Goal: Task Accomplishment & Management: Complete application form

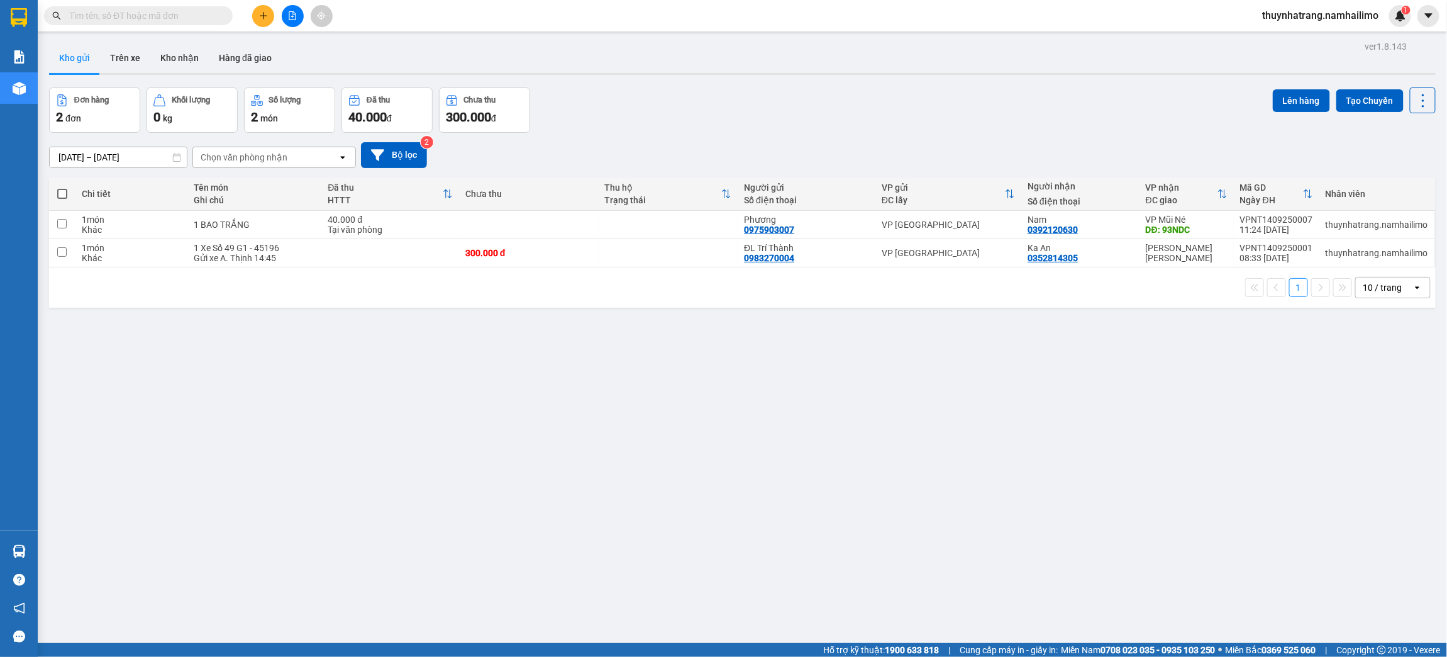
click at [1346, 11] on span "thuynhatrang.namhailimo" at bounding box center [1321, 16] width 136 height 16
click at [1285, 39] on span "Đăng xuất" at bounding box center [1326, 39] width 111 height 14
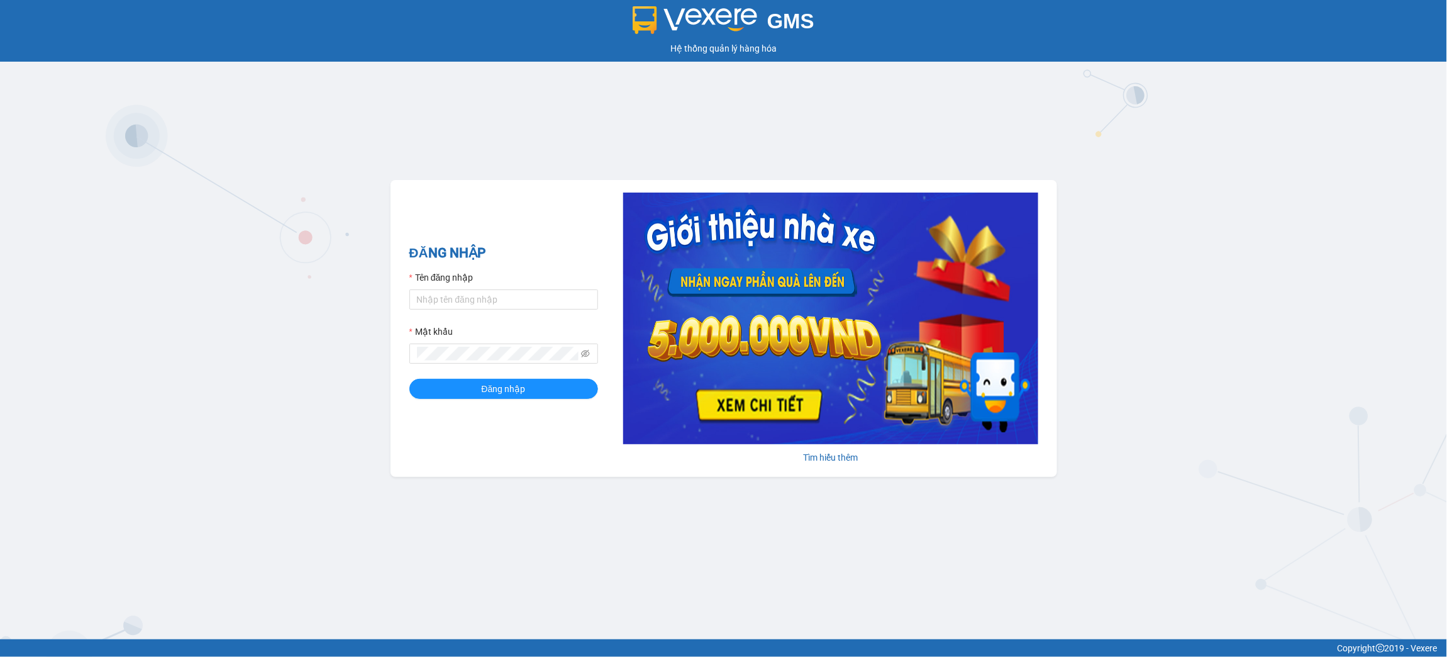
click at [1267, 52] on div "Hệ thống quản lý hàng hóa" at bounding box center [723, 49] width 1441 height 14
click at [455, 306] on input "Tên đăng nhập" at bounding box center [503, 299] width 189 height 20
type input "ngoctram.namhailimo"
click at [409, 379] on button "Đăng nhập" at bounding box center [503, 389] width 189 height 20
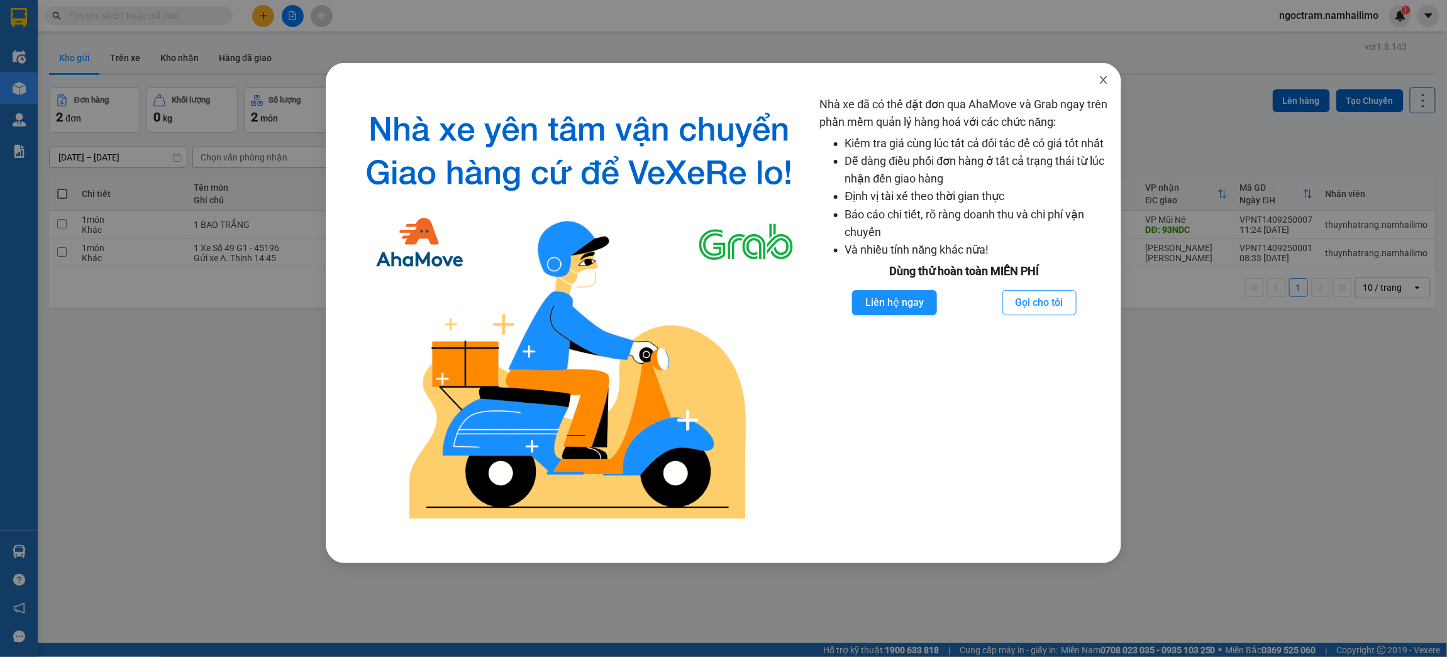
click at [1109, 85] on span "Close" at bounding box center [1103, 80] width 35 height 35
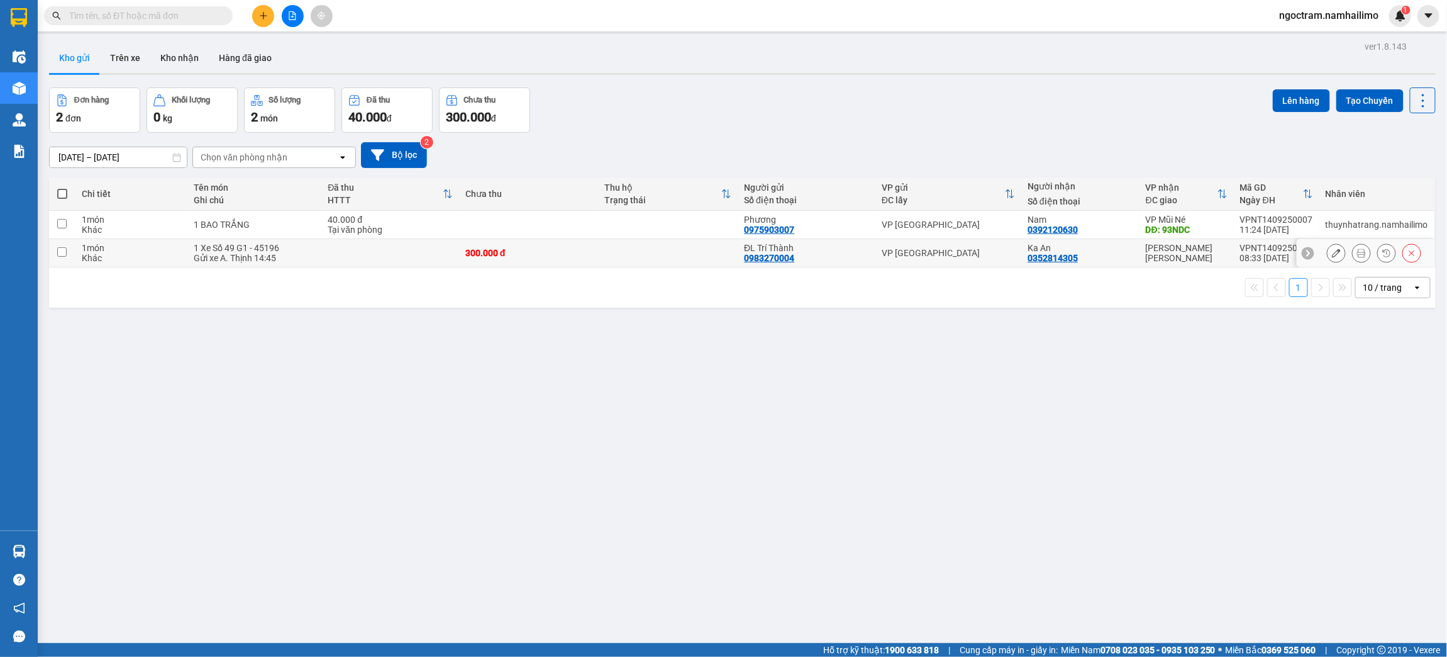
click at [1332, 253] on icon at bounding box center [1336, 252] width 9 height 9
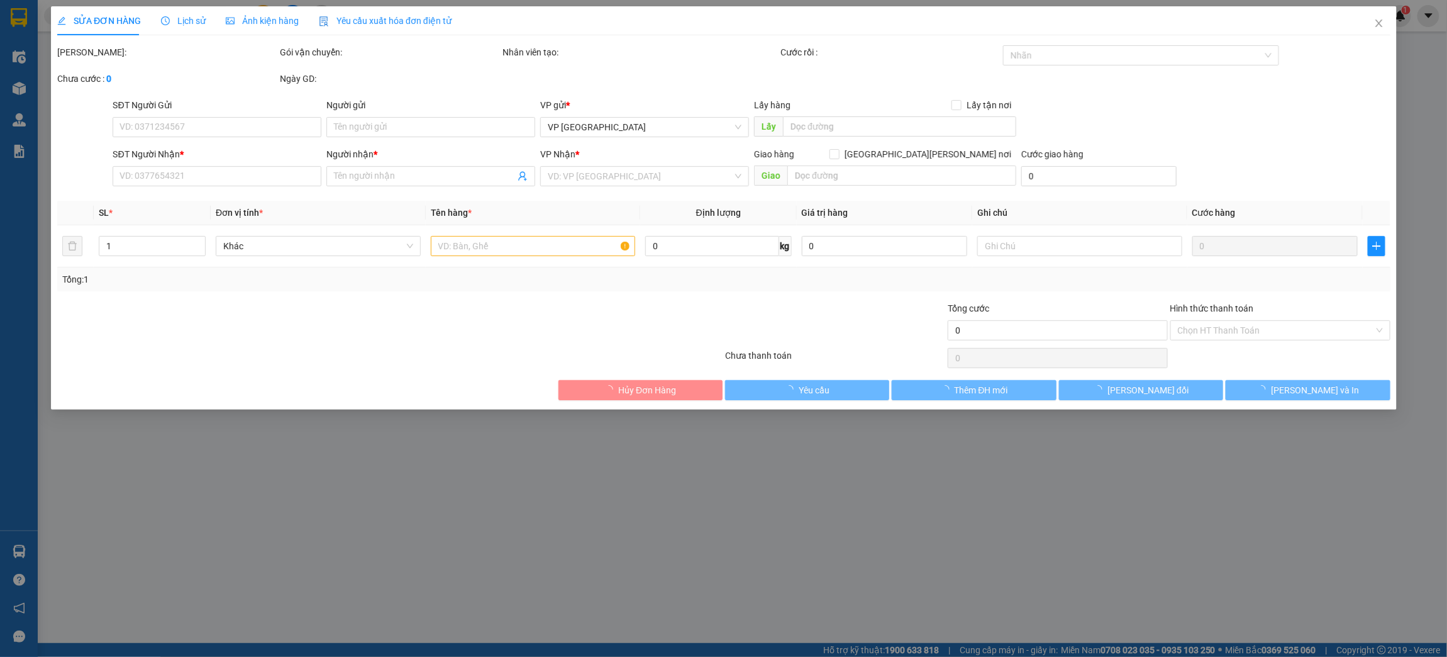
type input "0983270004"
type input "ĐL Trí Thành"
type input "0352814305"
type input "Ka An"
type input "300.000"
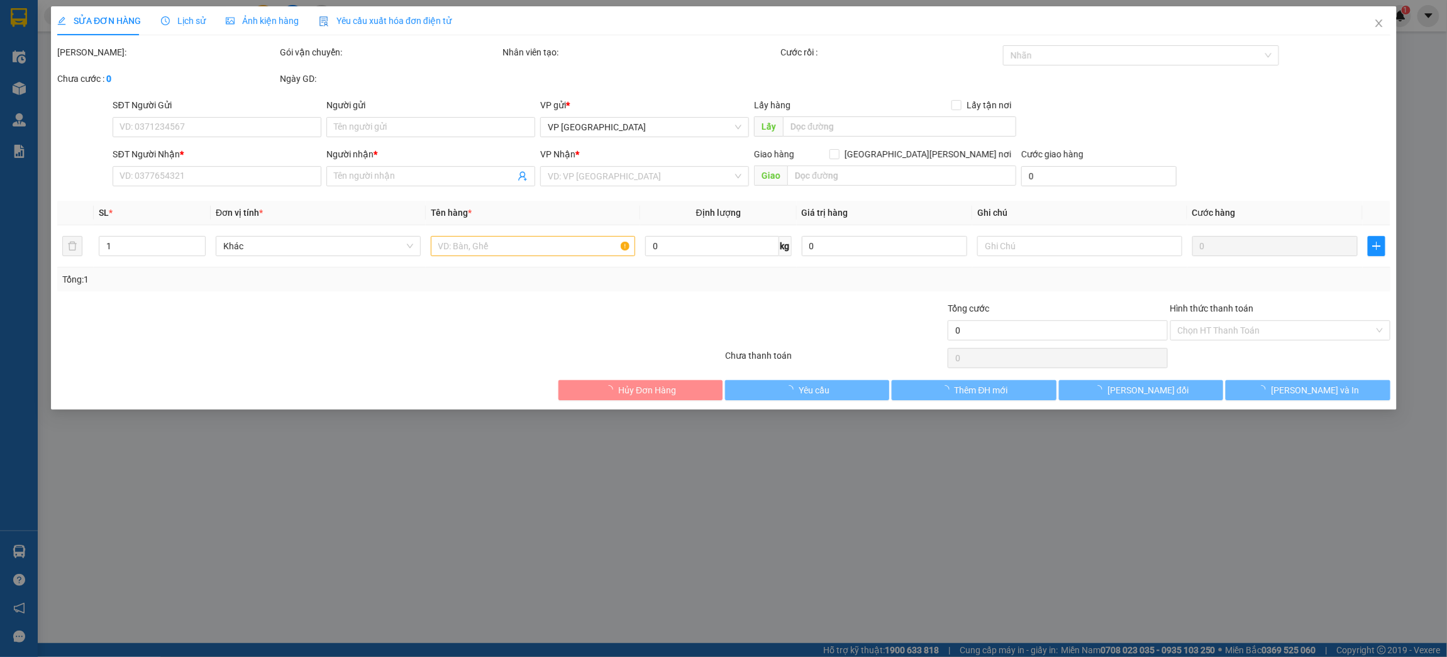
type input "300.000"
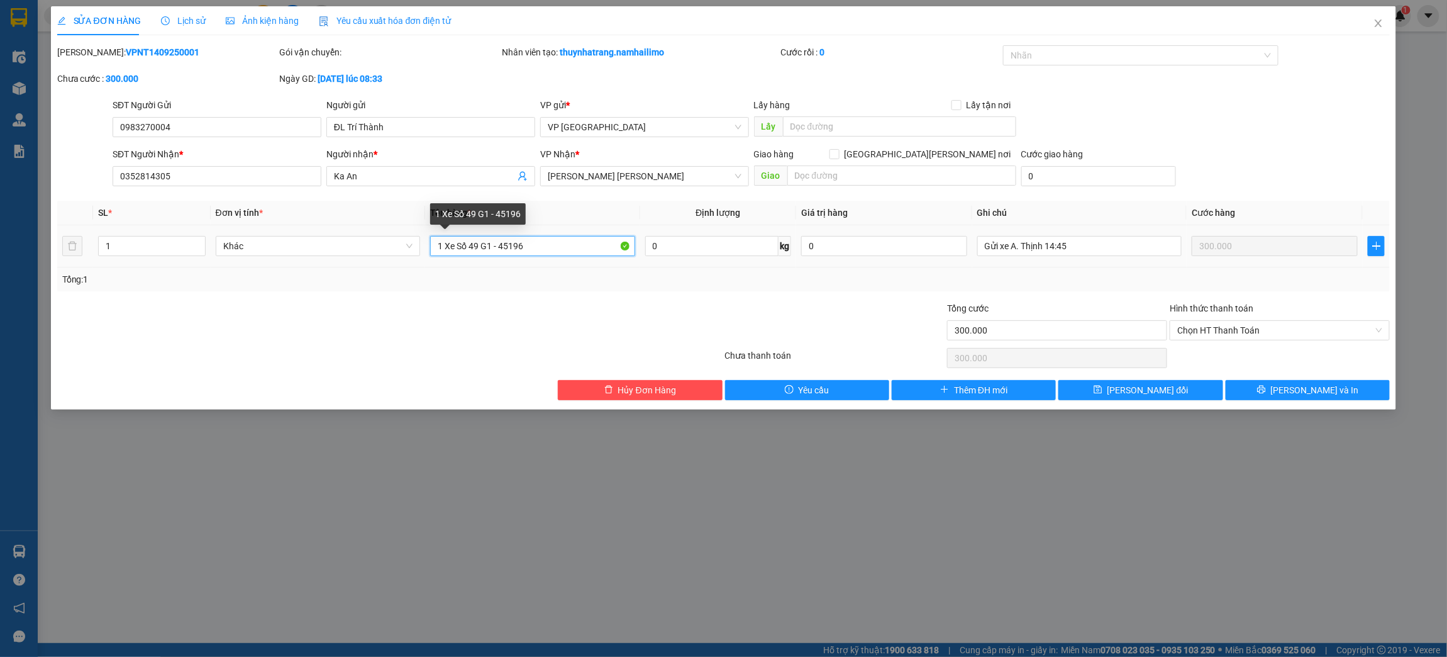
click at [581, 246] on input "1 Xe Số 49 G1 - 45196" at bounding box center [532, 246] width 205 height 20
click at [1099, 238] on input "Gửi xe A. Thịnh 14:45" at bounding box center [1079, 246] width 205 height 20
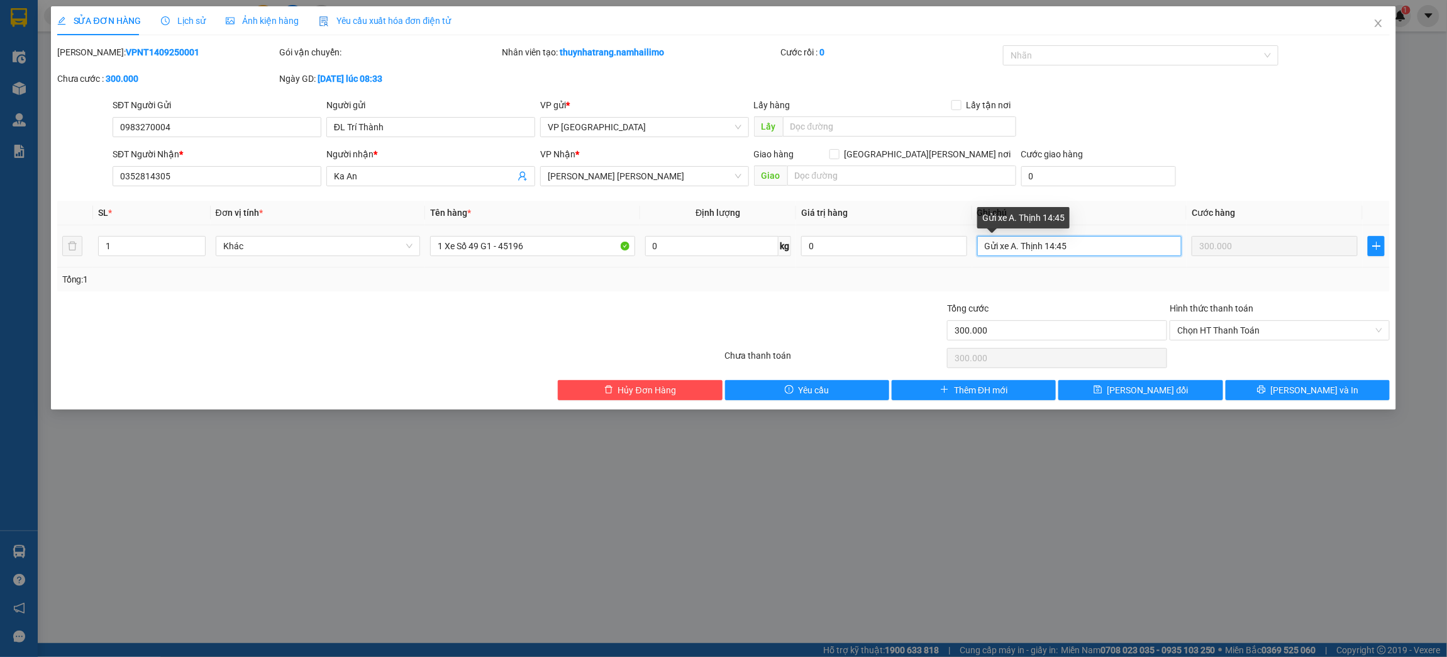
click at [1099, 238] on input "Gửi xe A. Thịnh 14:45" at bounding box center [1079, 246] width 205 height 20
click at [1075, 283] on div "Tổng: 1" at bounding box center [723, 279] width 1323 height 14
drag, startPoint x: 1313, startPoint y: 129, endPoint x: 1306, endPoint y: 130, distance: 7.6
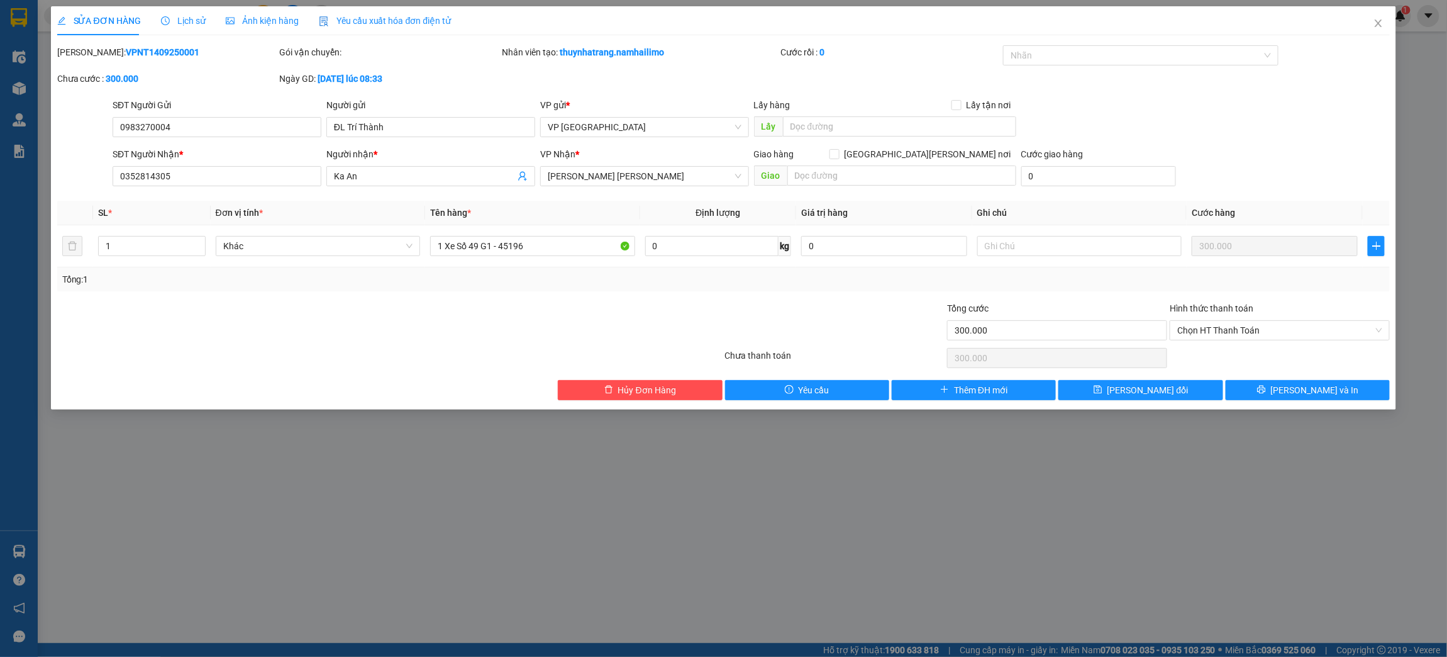
click at [1313, 129] on div "SĐT Người Gửi 0983270004 Người gửi ĐL Trí Thành VP gửi * VP Nha Trang Lấy hàng …" at bounding box center [751, 120] width 1282 height 44
click at [1106, 392] on button "Lưu thay đổi" at bounding box center [1140, 390] width 164 height 20
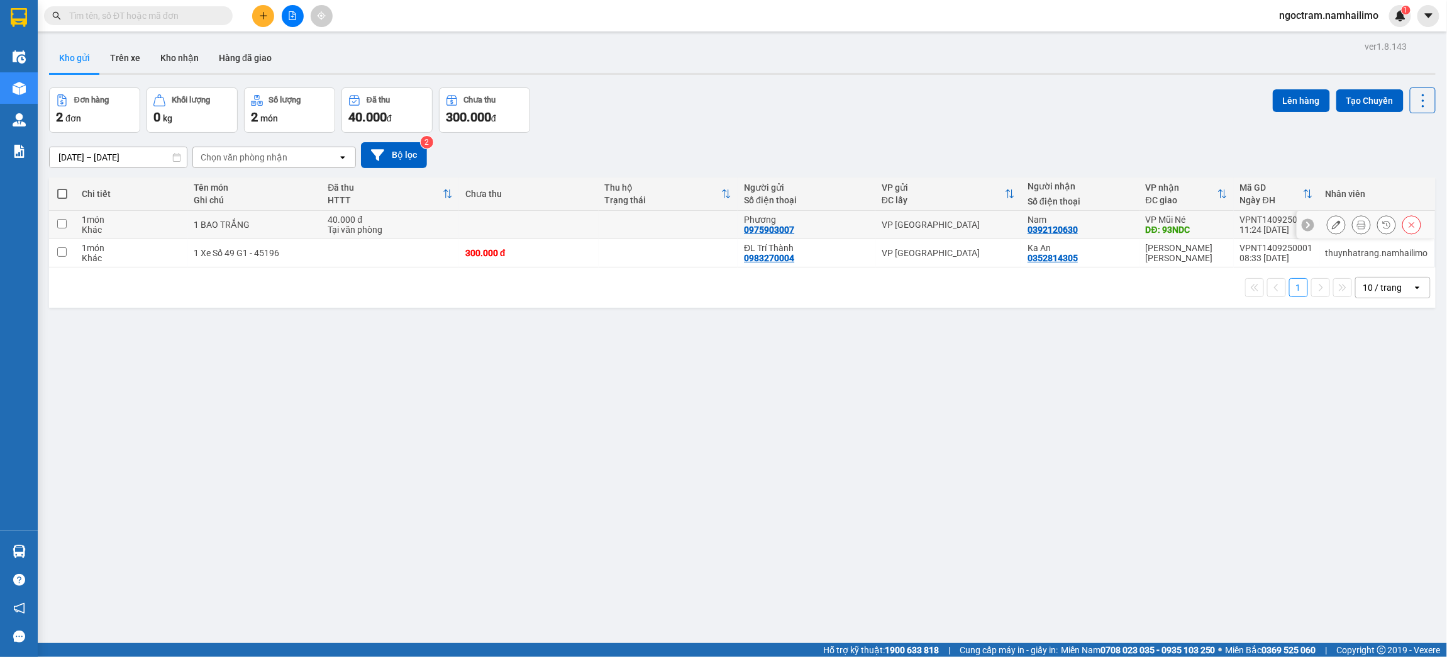
click at [64, 223] on input "checkbox" at bounding box center [61, 223] width 9 height 9
checkbox input "true"
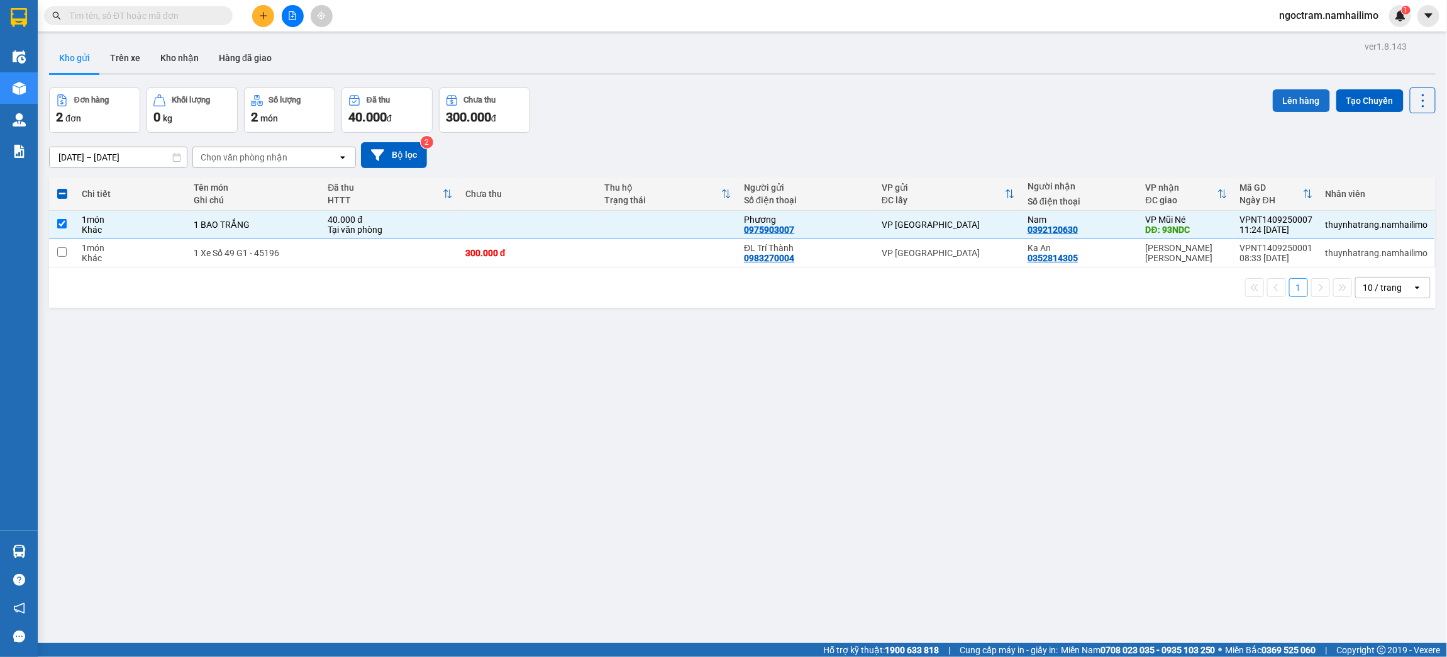
click at [1287, 101] on button "Lên hàng" at bounding box center [1301, 100] width 57 height 23
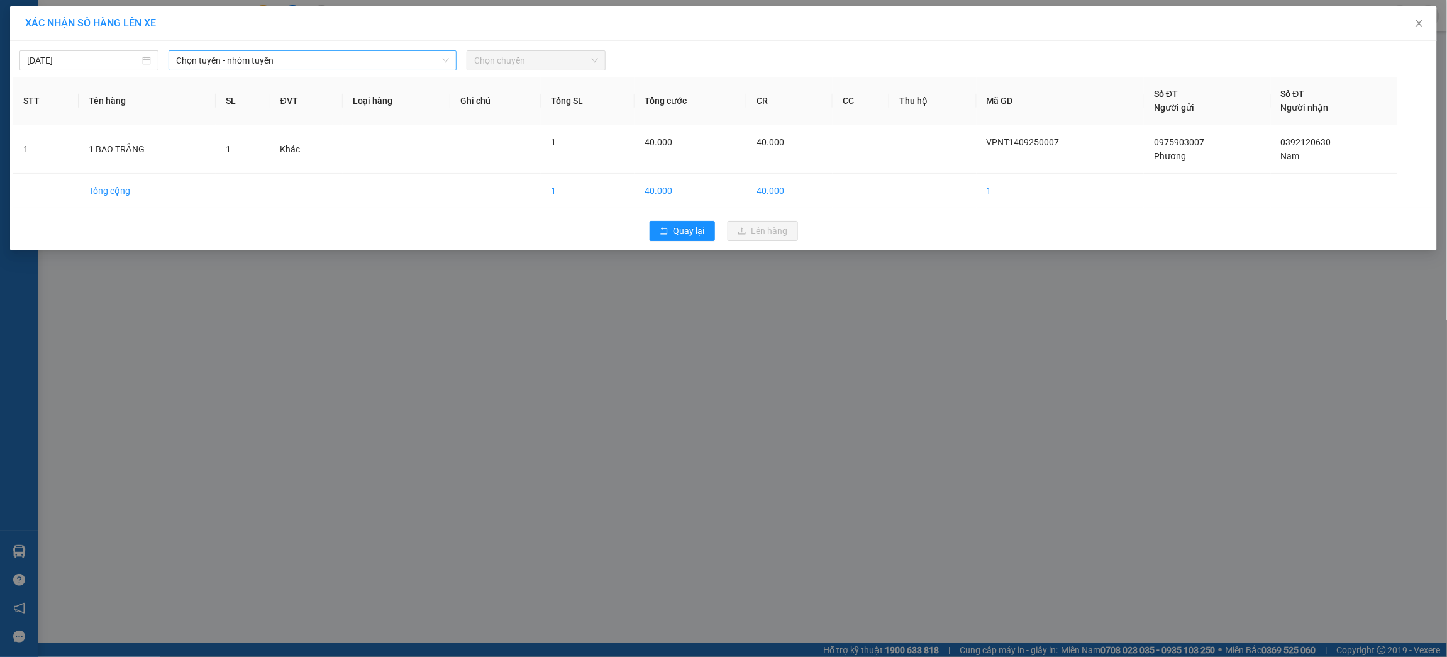
click at [401, 54] on span "Chọn tuyến - nhóm tuyến" at bounding box center [312, 60] width 273 height 19
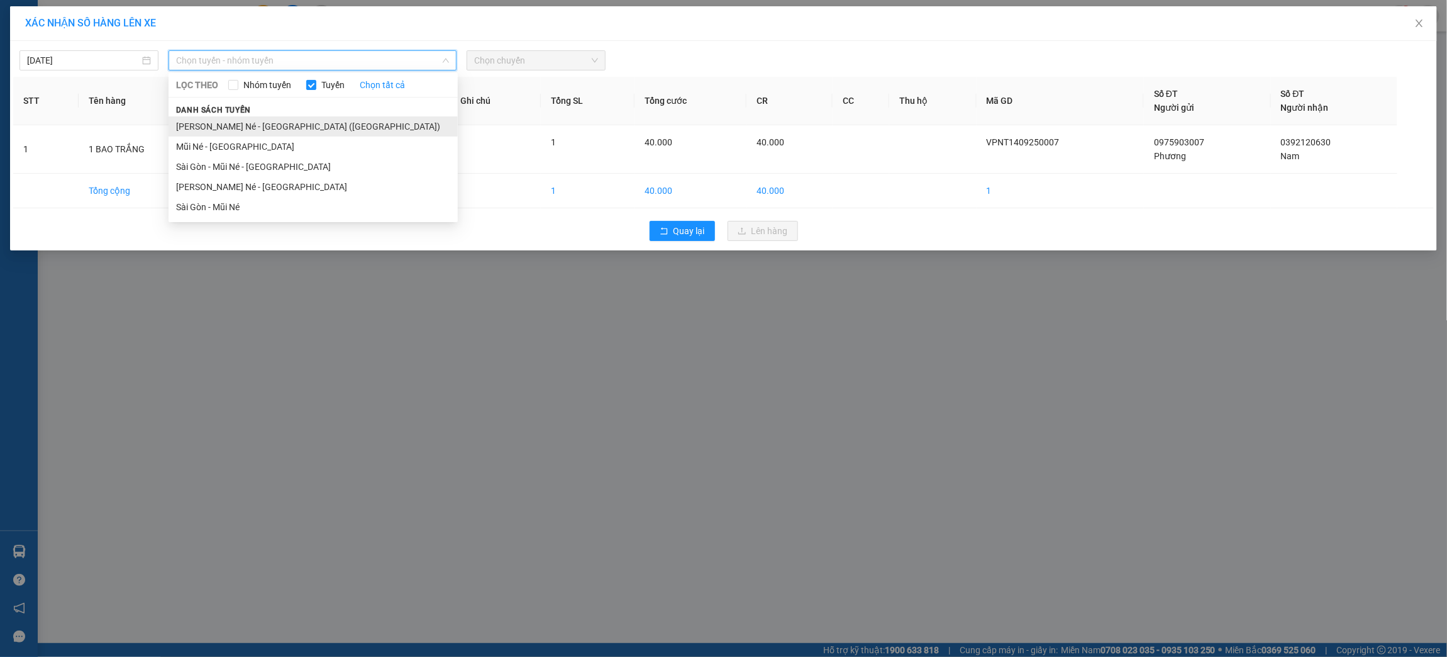
click at [408, 121] on li "Nha Trang - Mũi Né - Sài Gòn (Sáng)" at bounding box center [313, 126] width 289 height 20
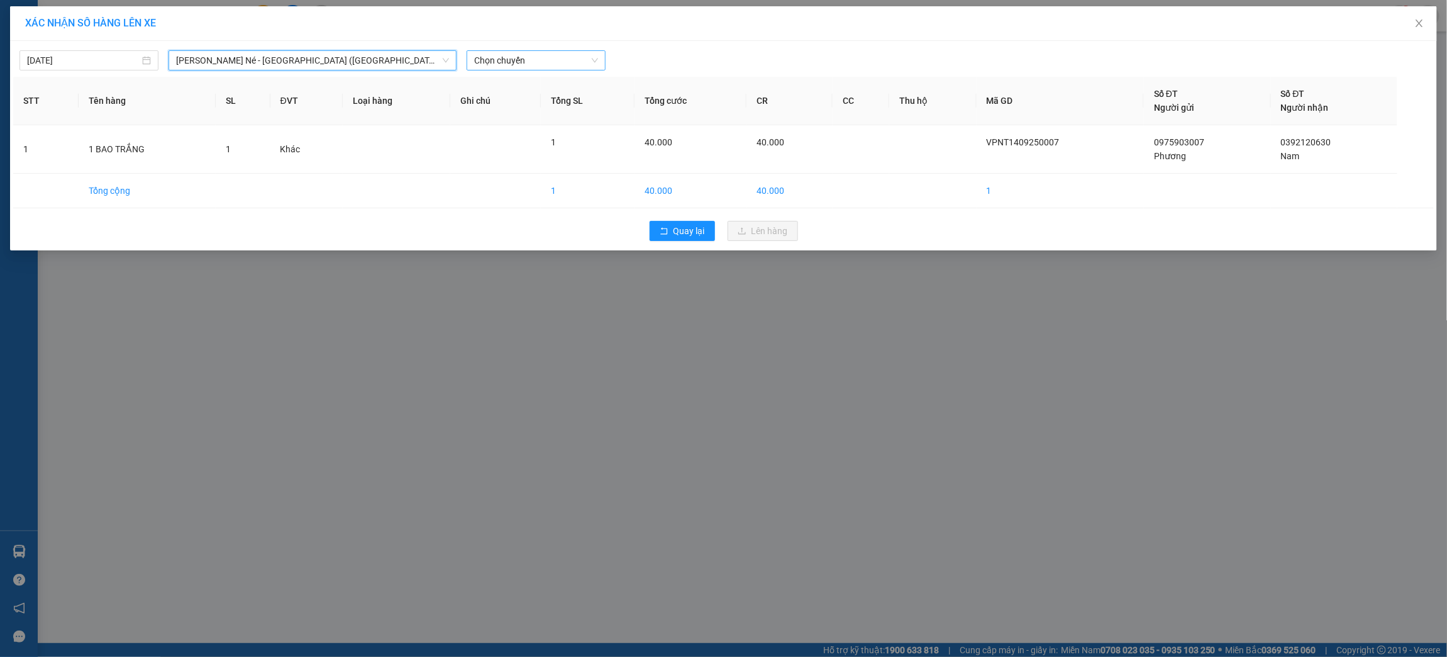
click at [542, 60] on span "Chọn chuyến" at bounding box center [536, 60] width 124 height 19
click at [551, 126] on div "14:45 - 50H-795.93" at bounding box center [523, 126] width 98 height 14
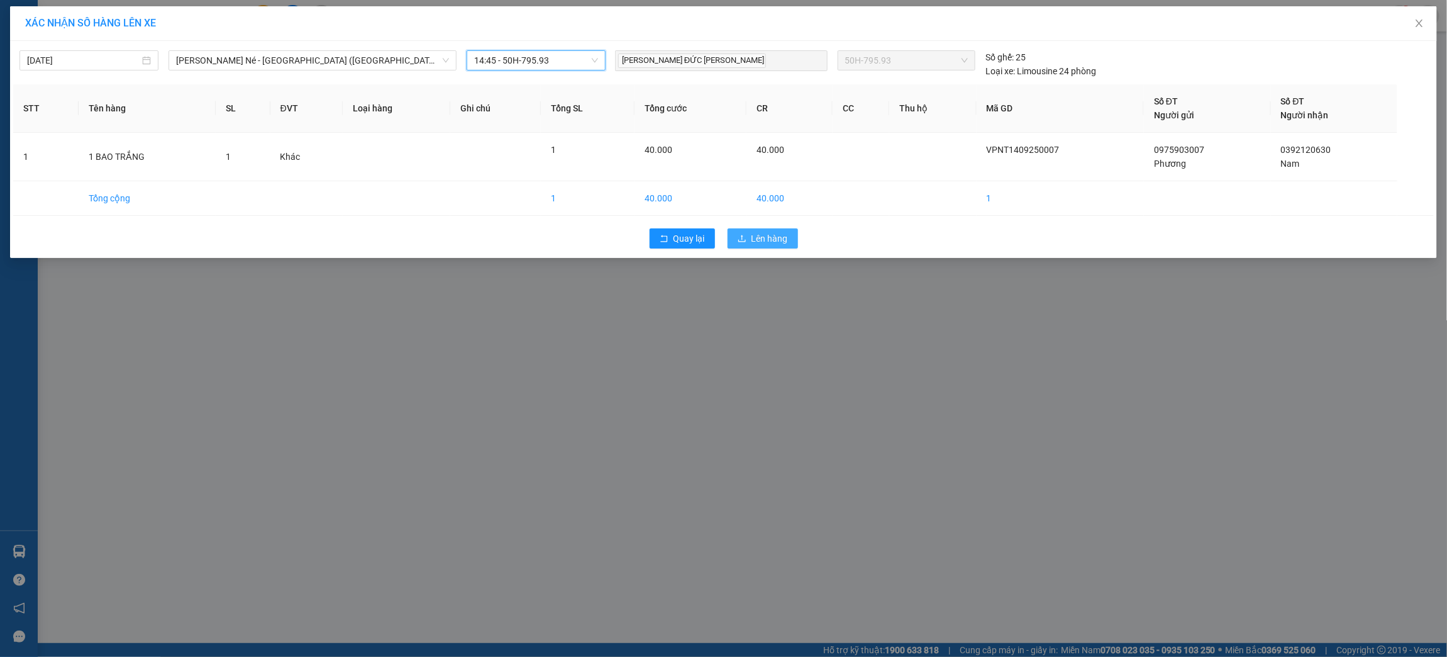
click at [762, 238] on span "Lên hàng" at bounding box center [770, 238] width 36 height 14
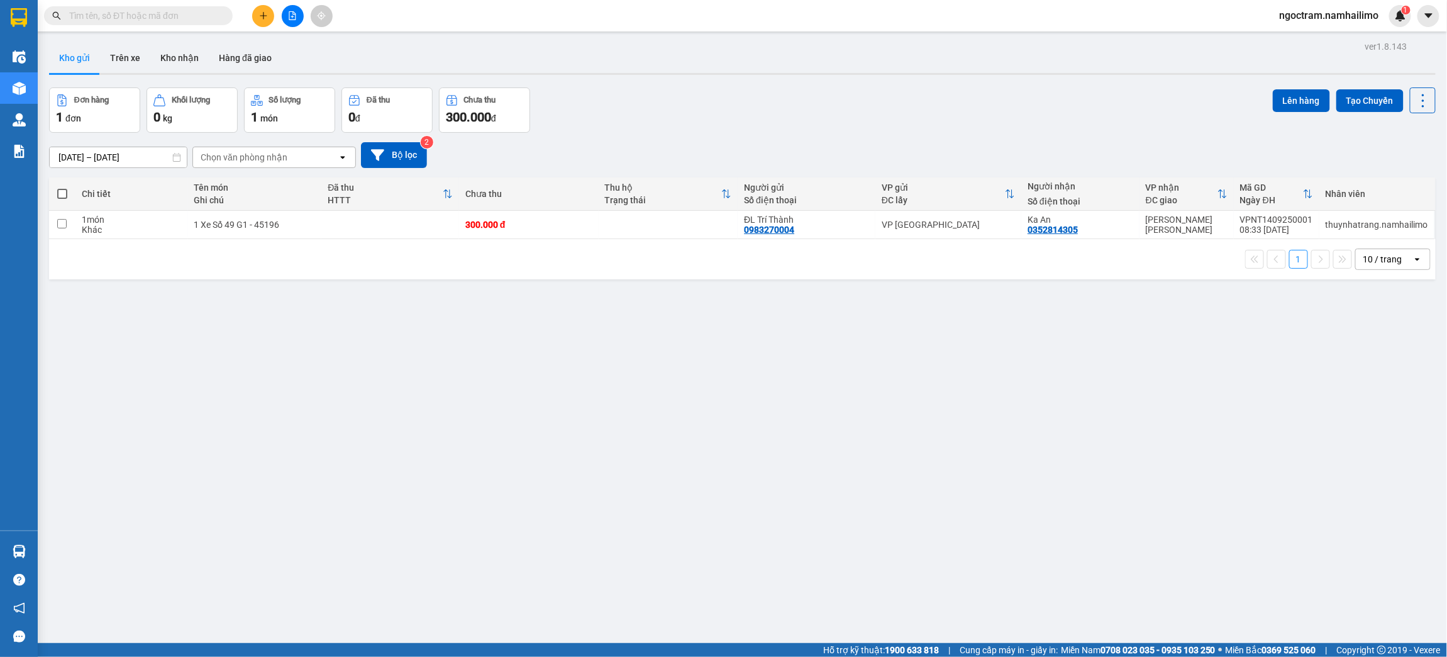
click at [259, 7] on button at bounding box center [263, 16] width 22 height 22
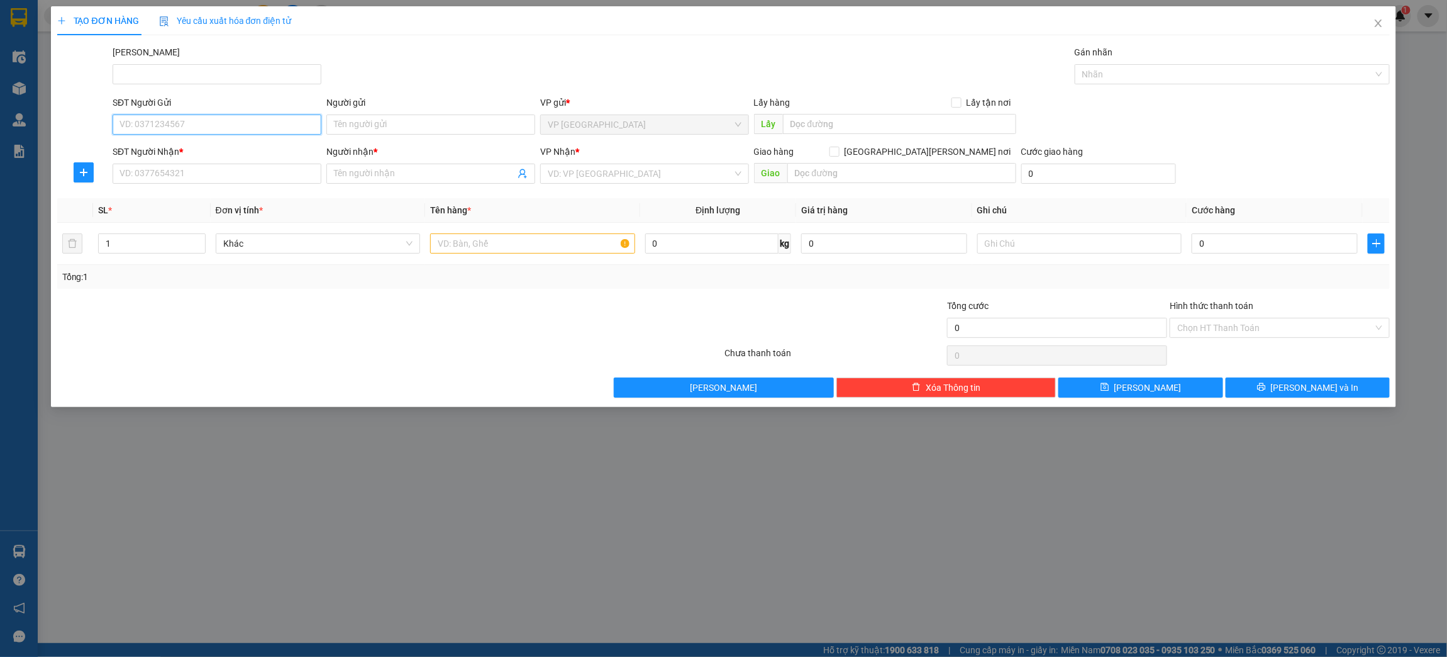
click at [219, 124] on input "SĐT Người Gửi" at bounding box center [217, 124] width 209 height 20
type input "0795550974"
click at [220, 143] on div "0795550974 - Anh" at bounding box center [217, 150] width 194 height 14
type input "Anh"
type input "0903359916"
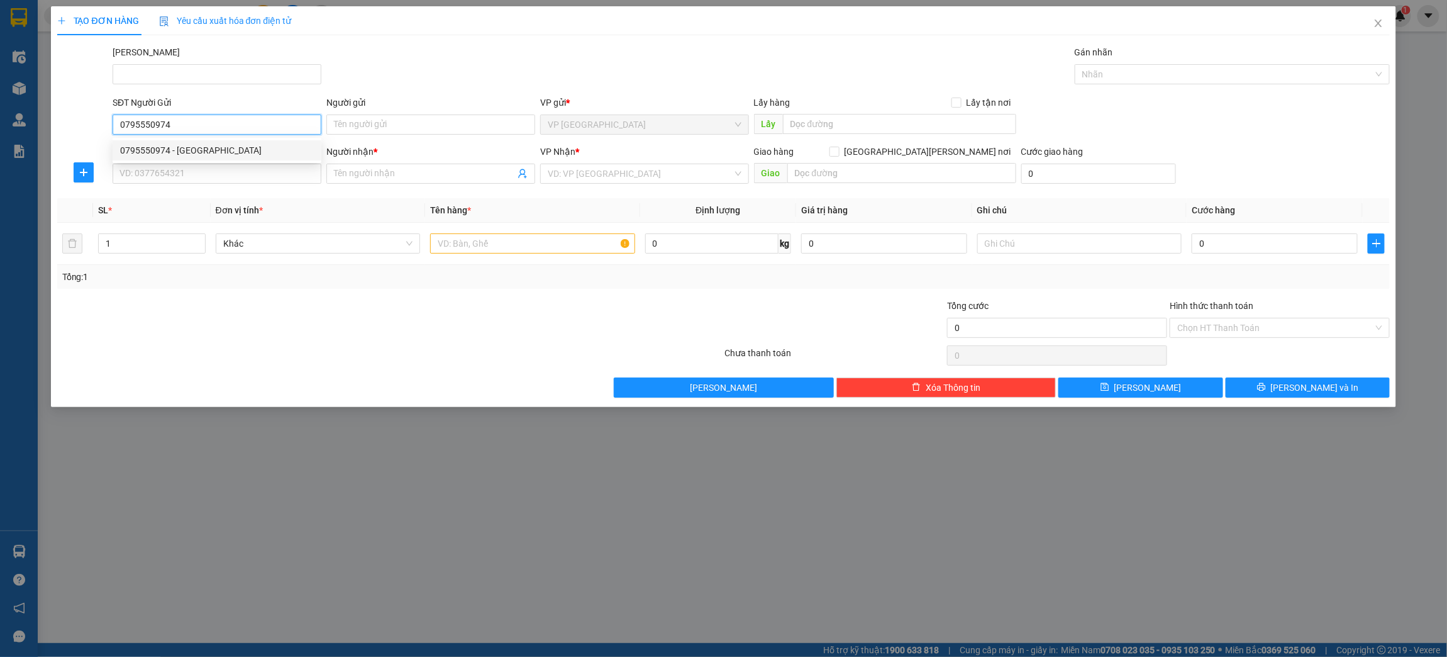
type input "Liễu"
type input "30.000"
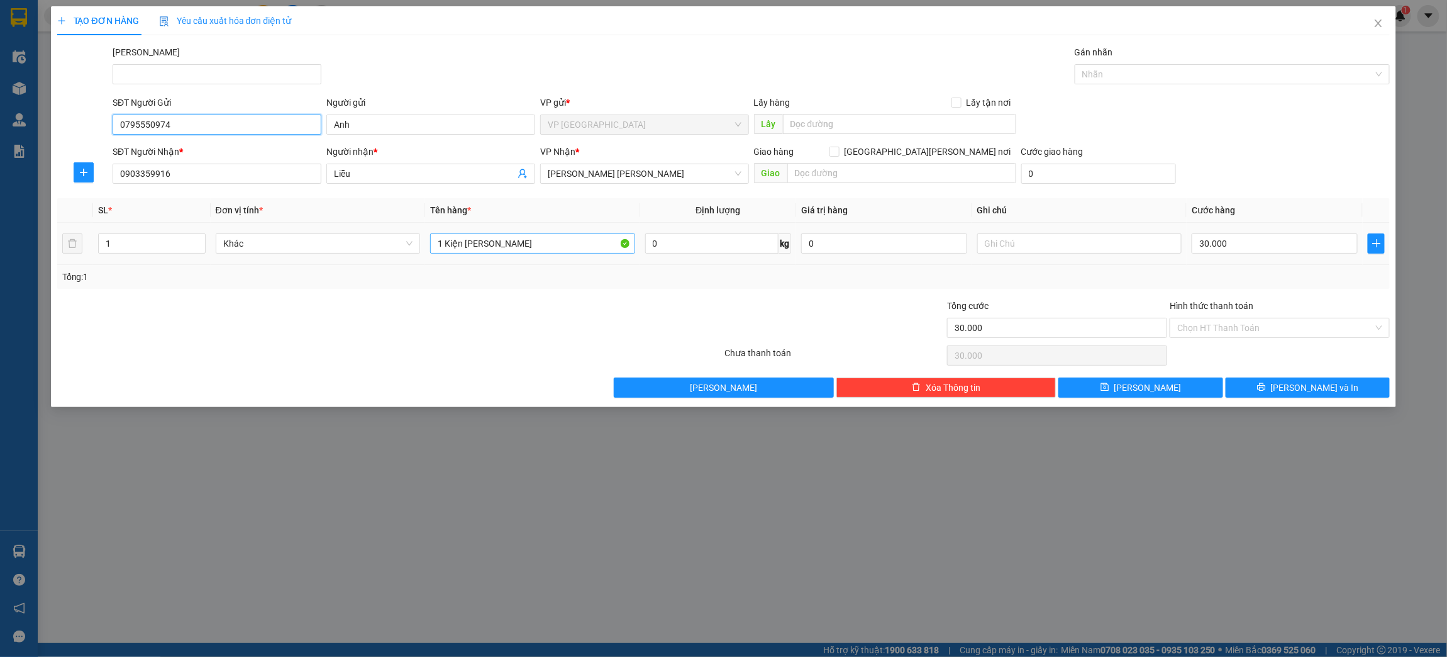
type input "0795550974"
click at [514, 238] on input "1 Kiện BK vàng" at bounding box center [532, 243] width 205 height 20
type input "2 bao xanh"
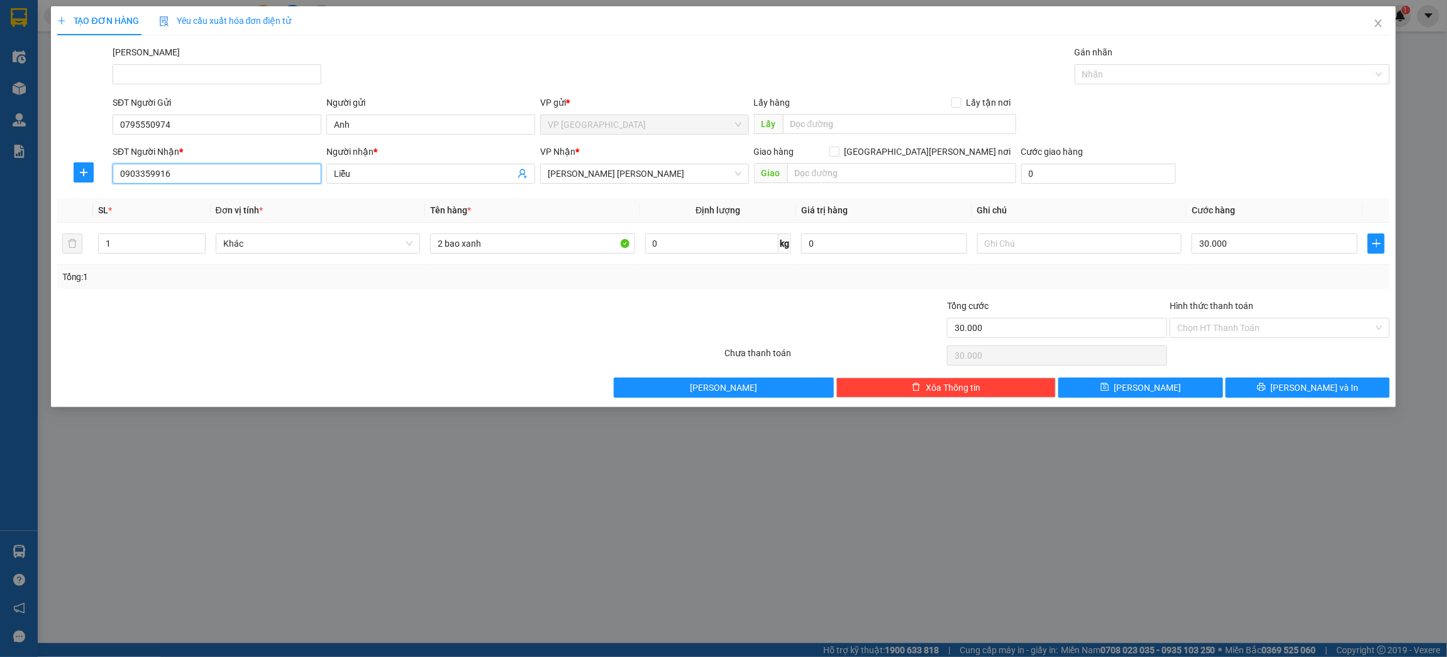
click at [186, 181] on input "0903359916" at bounding box center [217, 174] width 209 height 20
click at [243, 174] on input "0973737241" at bounding box center [217, 174] width 209 height 20
click at [147, 174] on input "0973737241" at bounding box center [217, 174] width 209 height 20
type input "0973727341"
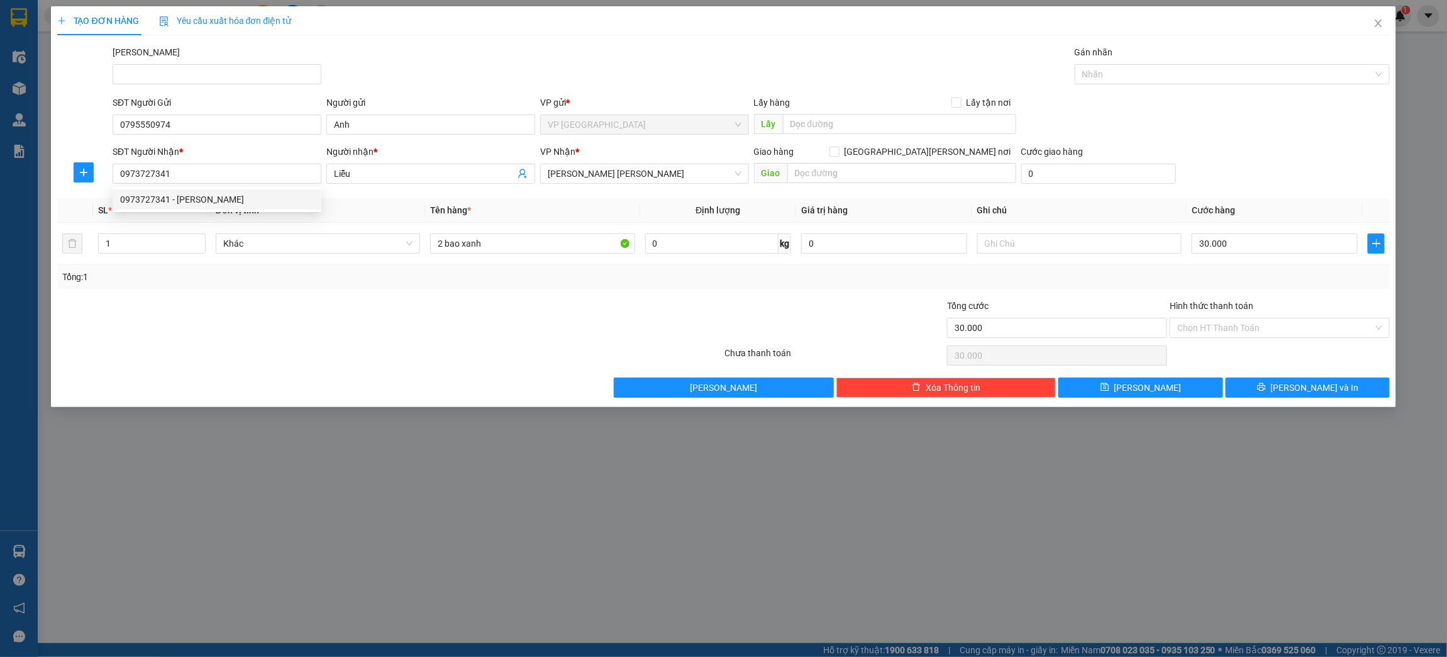
click at [158, 187] on div "0973727341 0973727341 - minh đức" at bounding box center [217, 199] width 209 height 25
click at [1209, 246] on input "30.000" at bounding box center [1274, 243] width 165 height 20
type input "1"
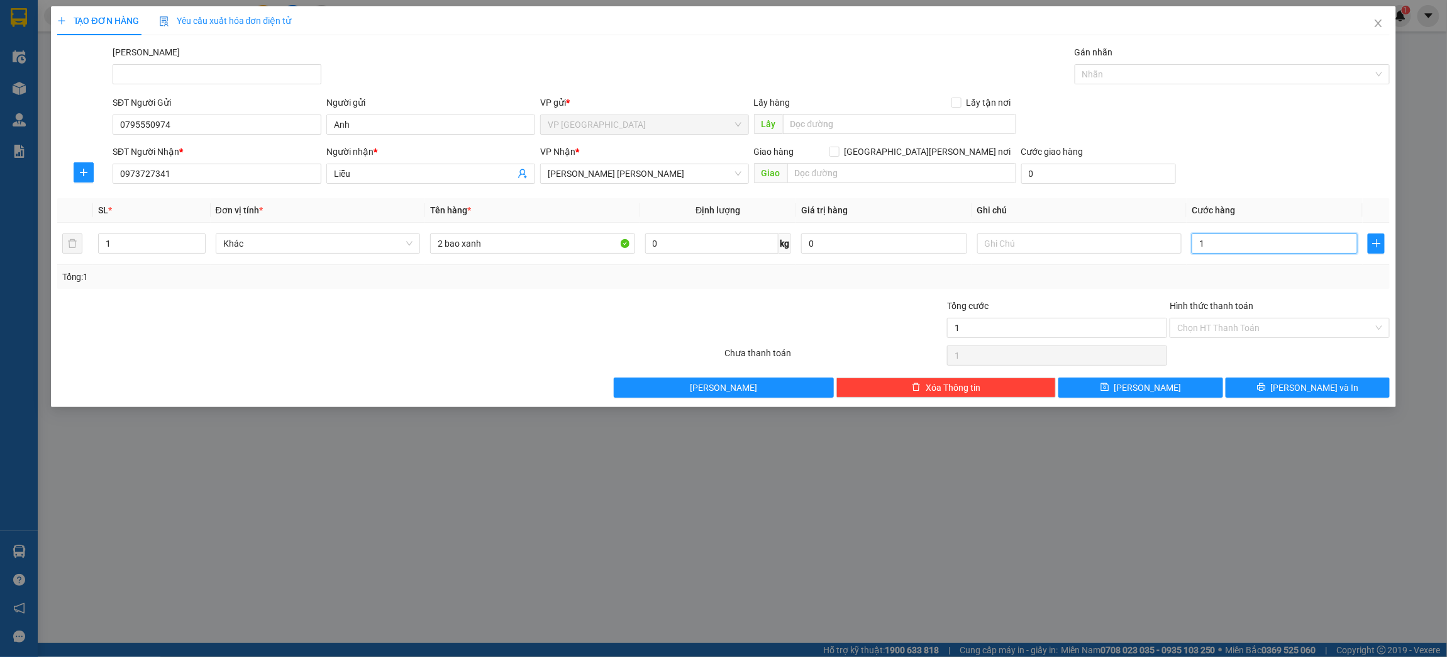
type input "10"
type input "100"
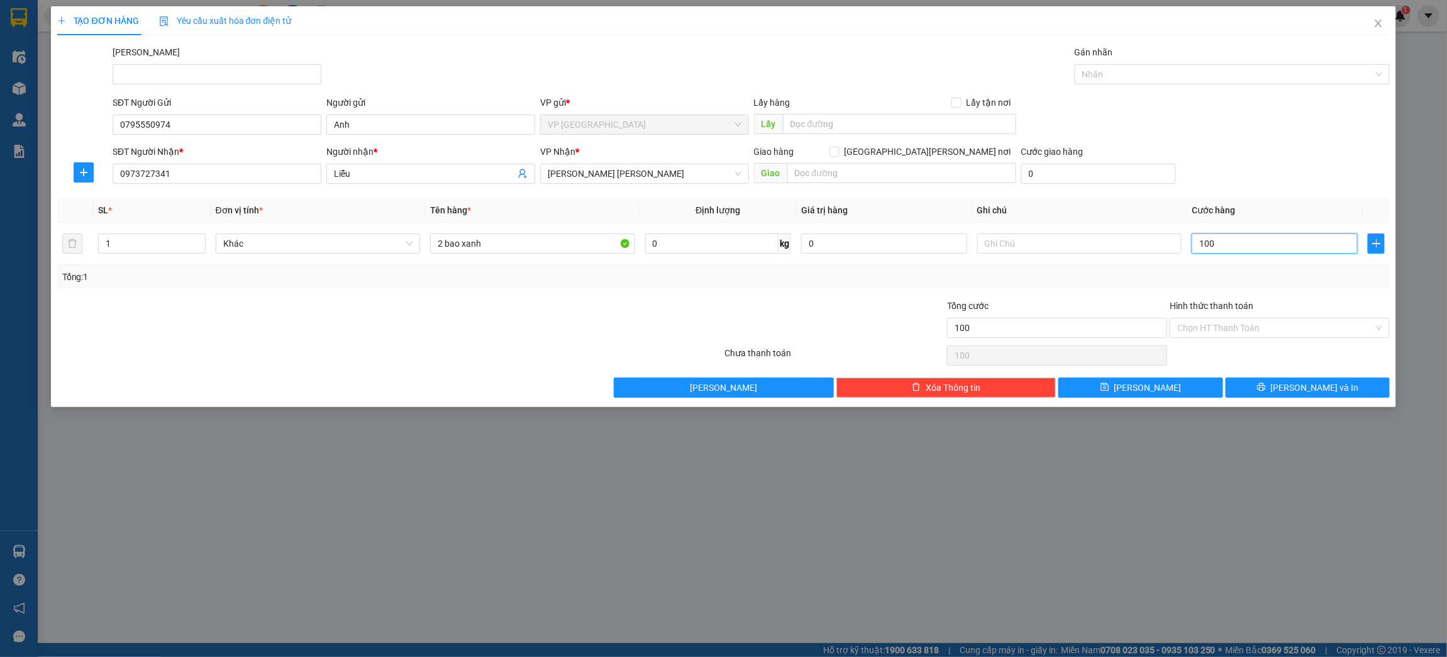
type input "1.000"
type input "10.000"
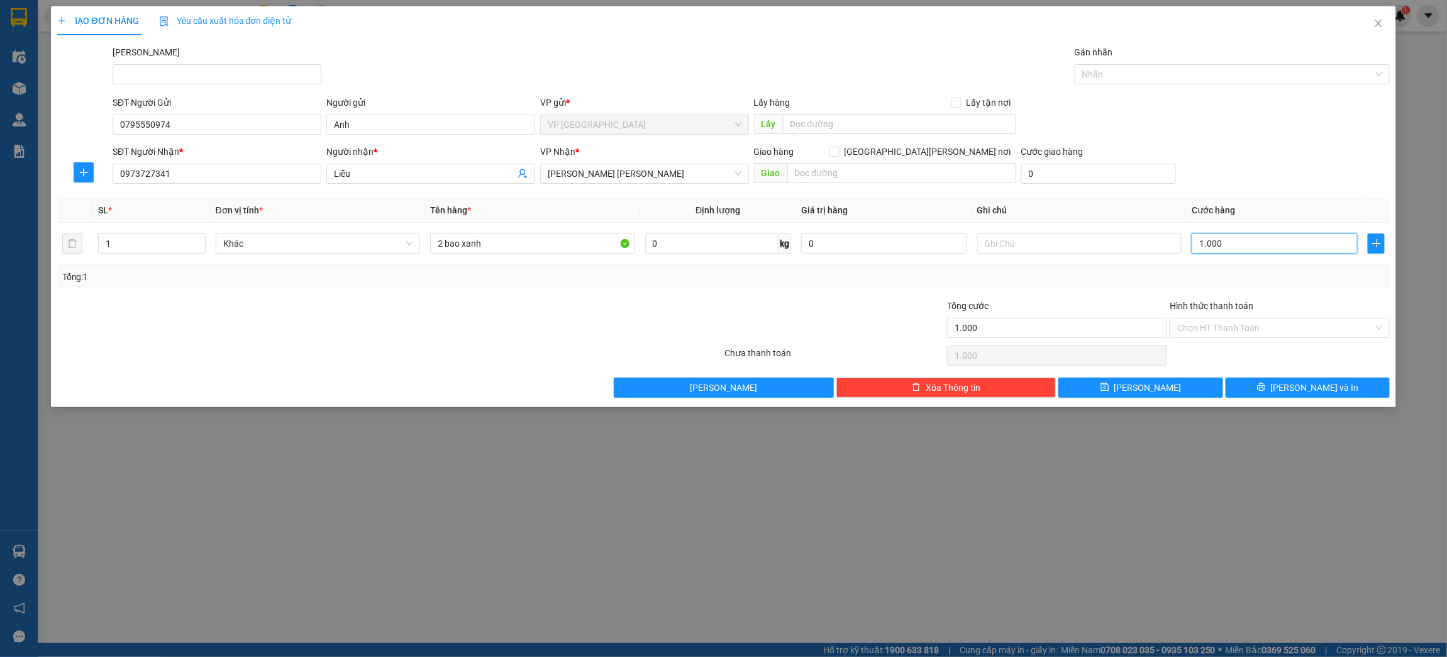
type input "10.000"
type input "100.000"
type input "10.000"
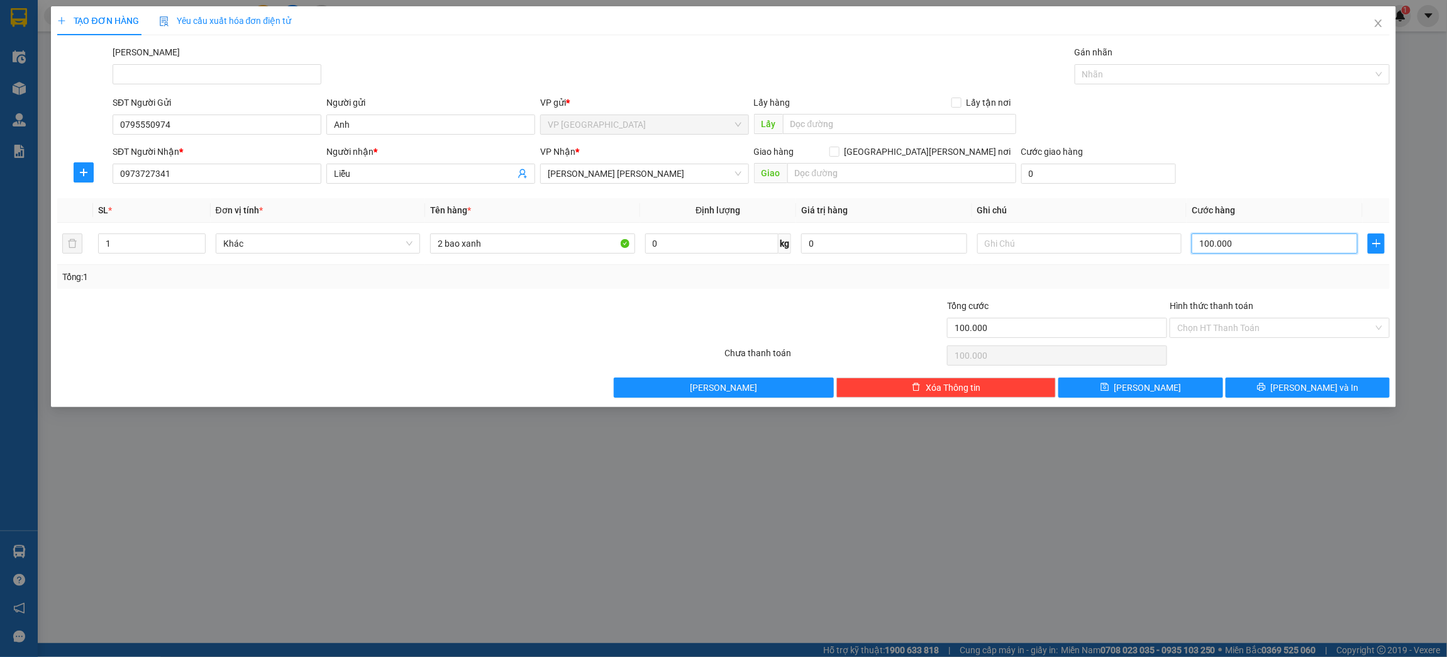
type input "10.000"
type input "1.000"
type input "100"
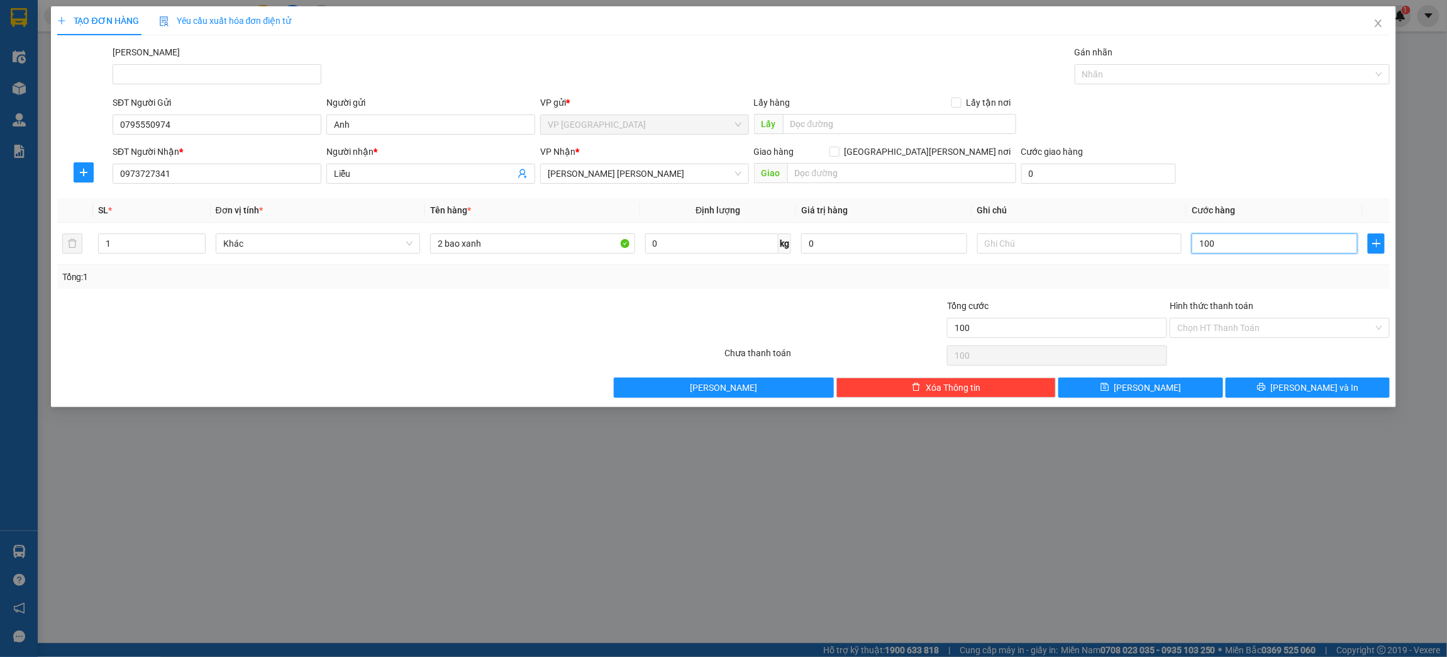
type input "10"
type input "1"
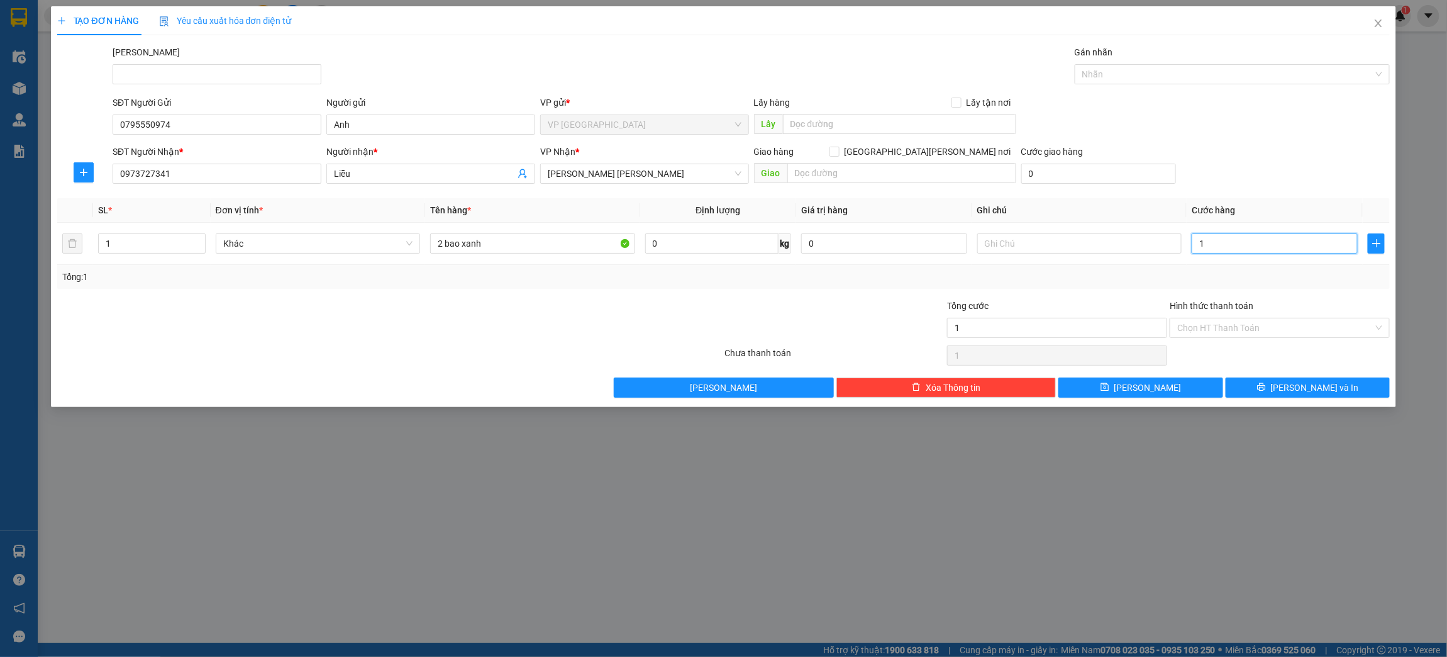
type input "0"
type input "8"
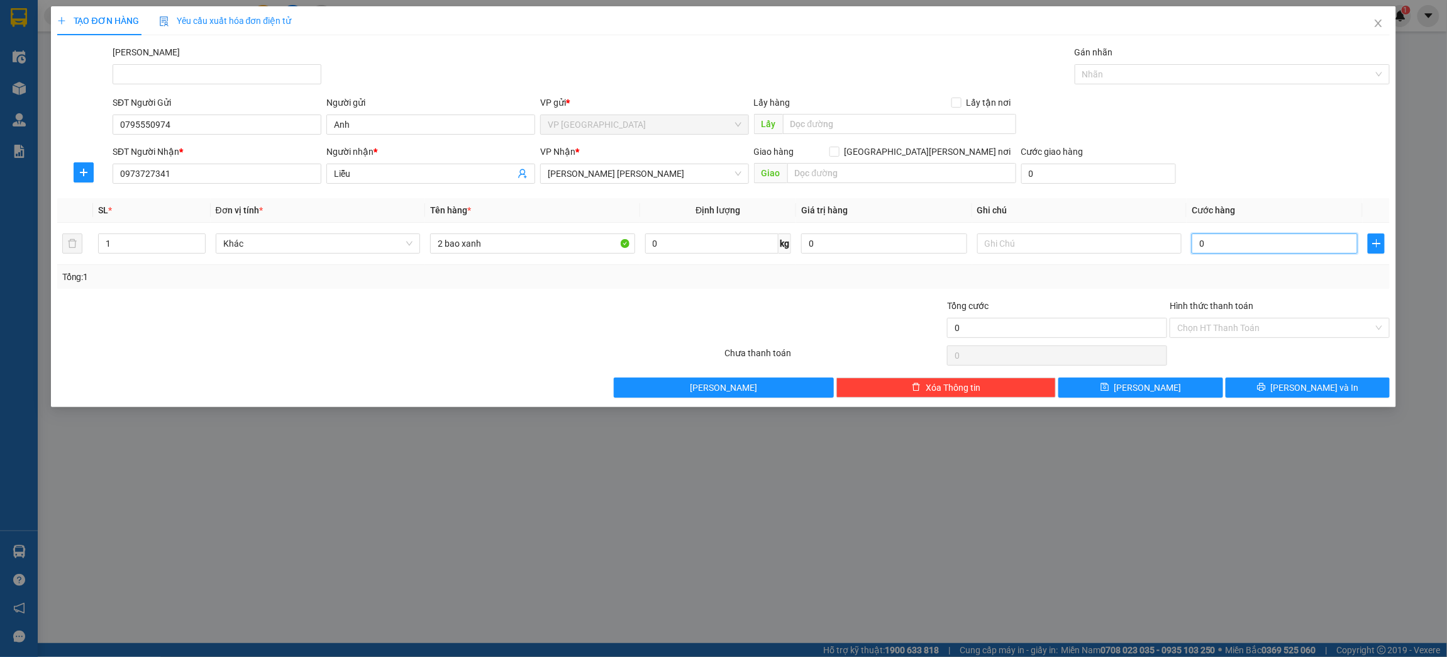
type input "8"
type input "80"
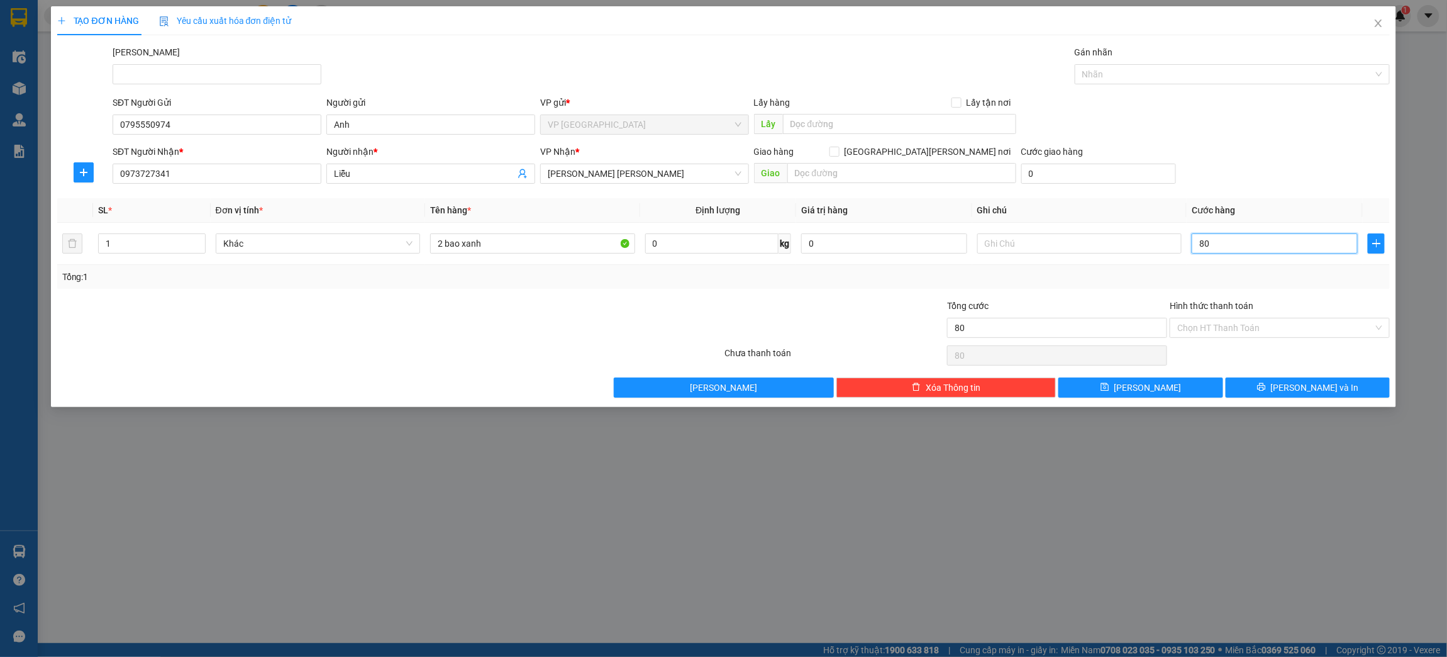
type input "800"
type input "8.000"
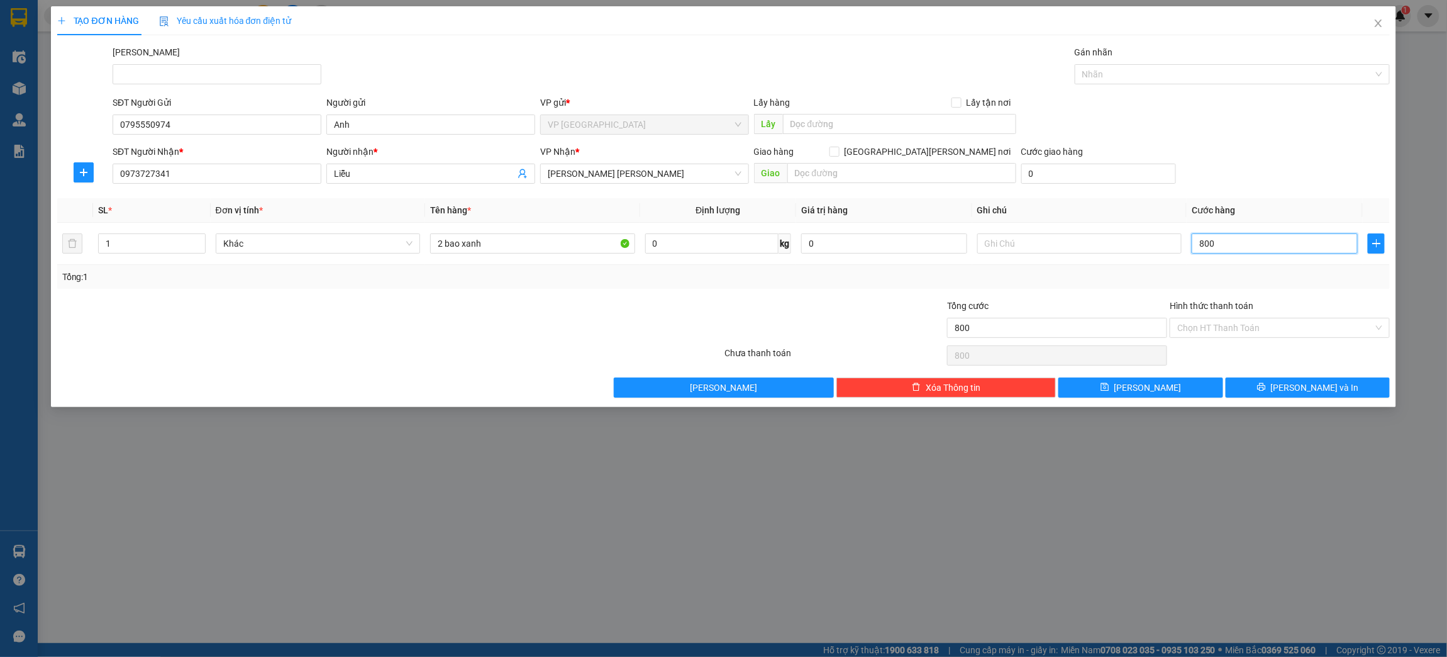
type input "8.000"
type input "80.000"
click at [1165, 277] on div "Tổng: 1" at bounding box center [723, 277] width 1323 height 14
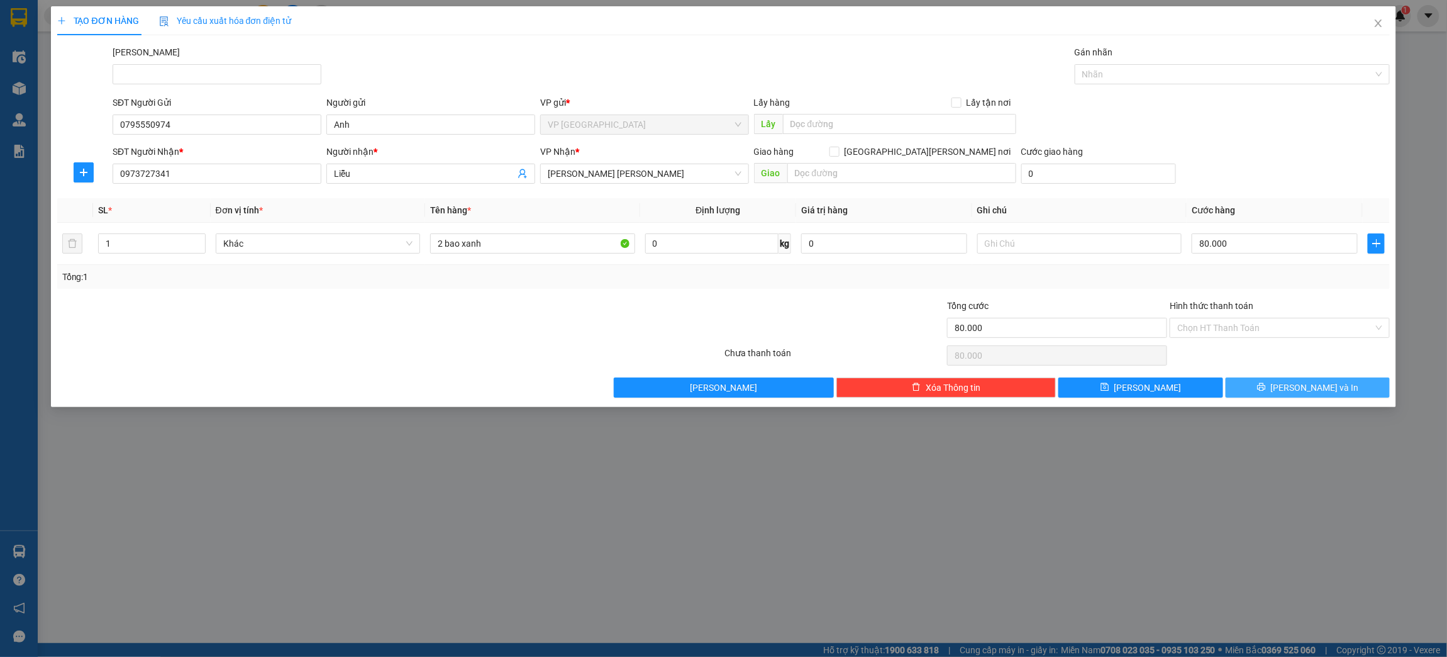
click at [1322, 388] on span "Lưu và In" at bounding box center [1315, 387] width 88 height 14
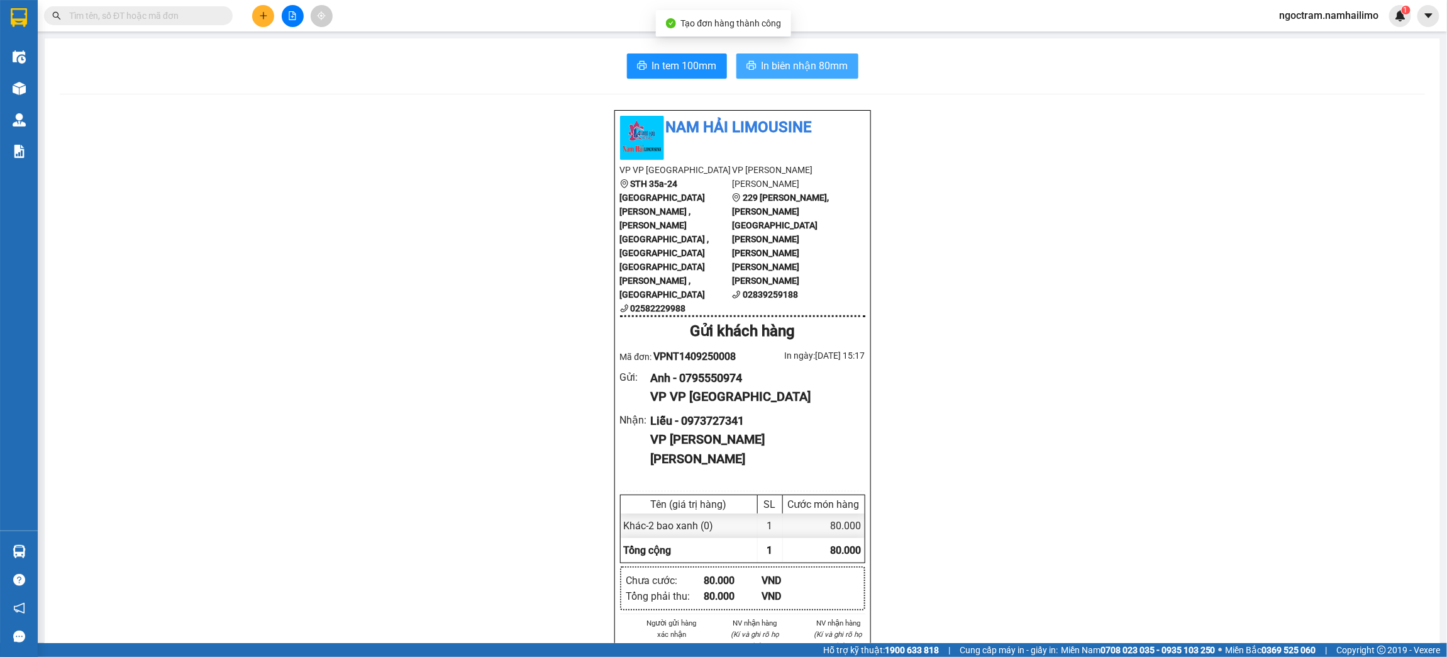
click at [775, 72] on span "In biên nhận 80mm" at bounding box center [805, 66] width 87 height 16
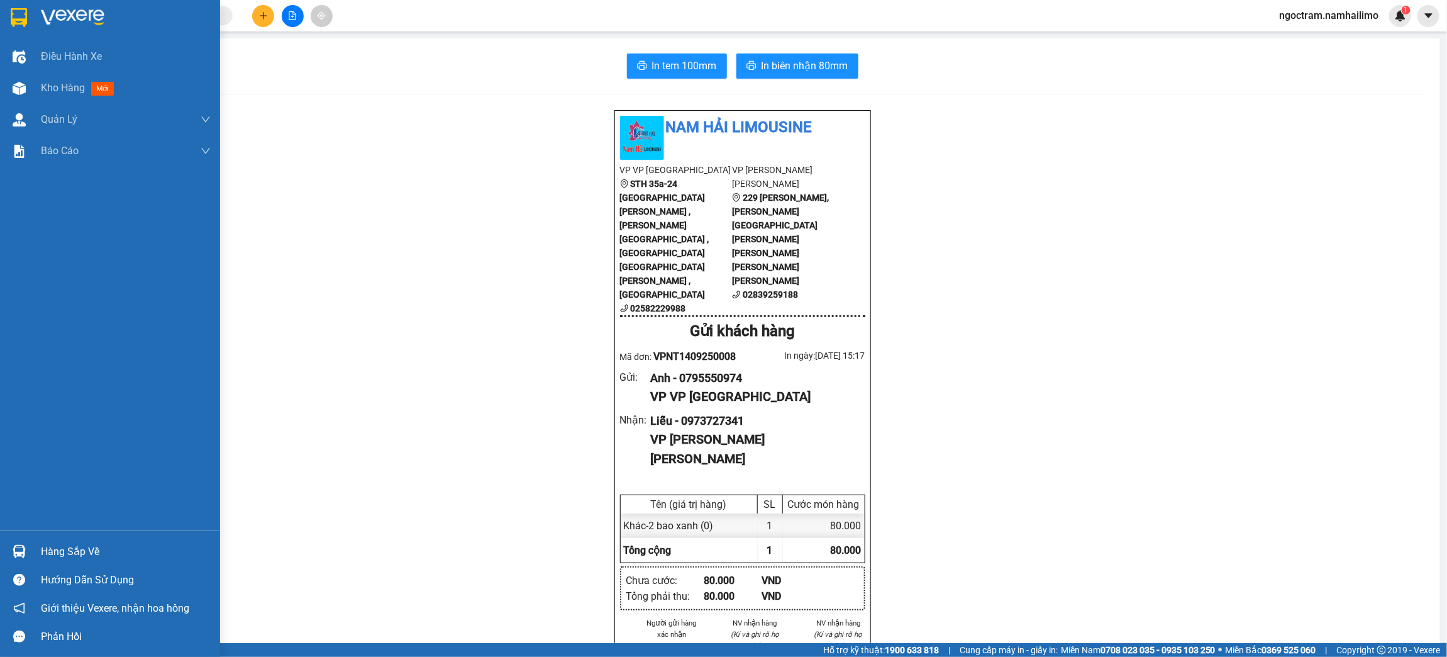
drag, startPoint x: 31, startPoint y: 18, endPoint x: 207, endPoint y: 65, distance: 181.7
click at [31, 19] on div at bounding box center [110, 20] width 220 height 41
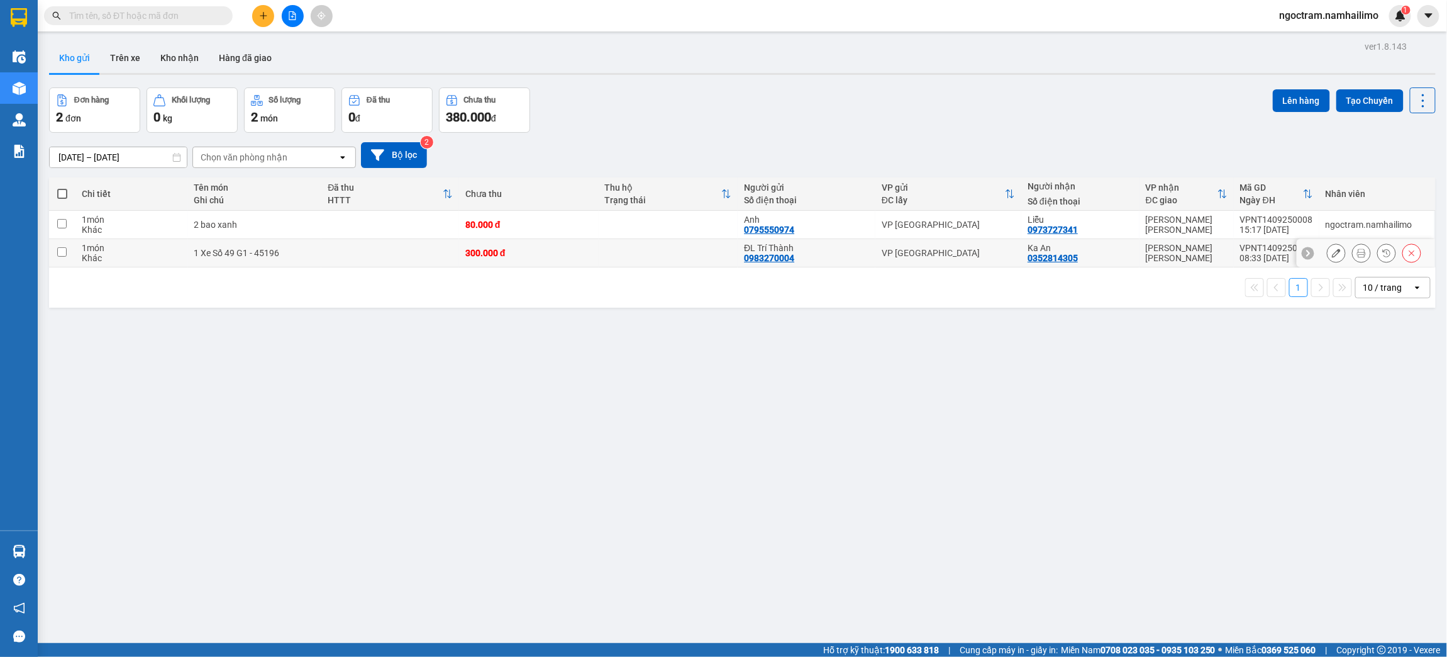
click at [1332, 253] on icon at bounding box center [1336, 252] width 9 height 9
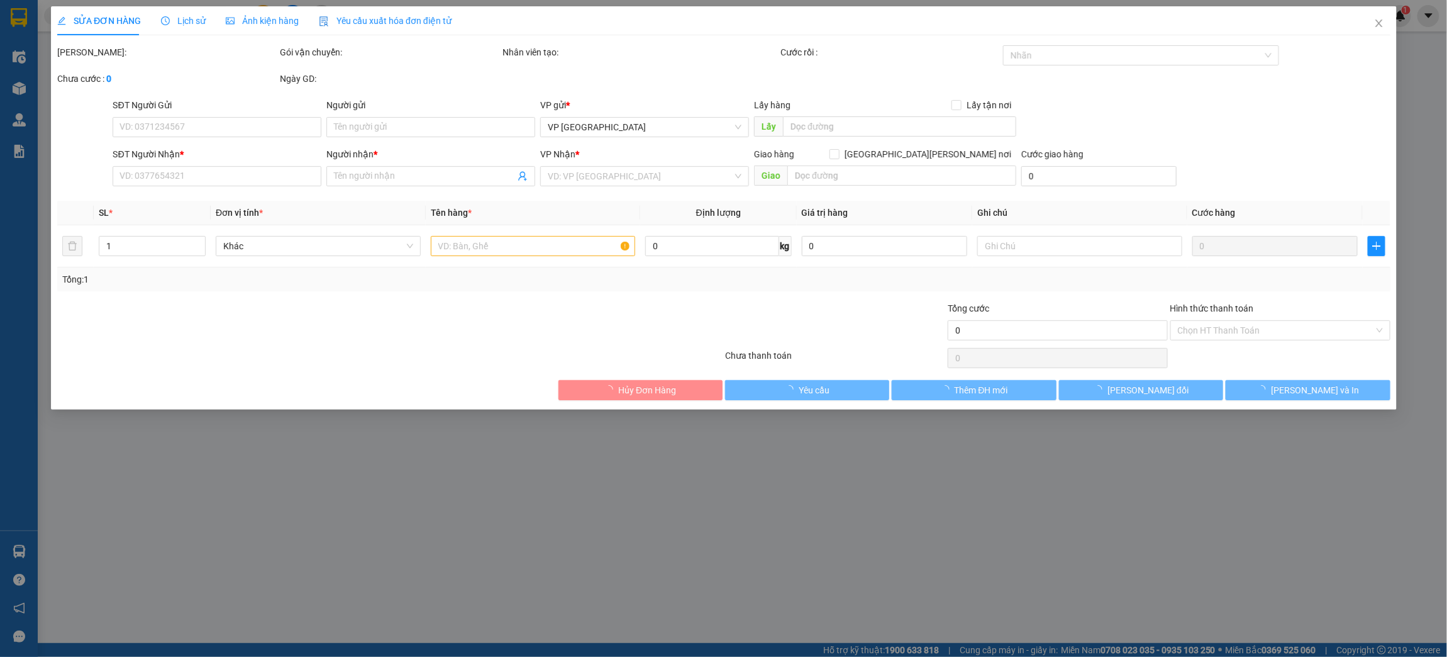
type input "0983270004"
type input "ĐL Trí Thành"
type input "0352814305"
type input "Ka An"
type input "300.000"
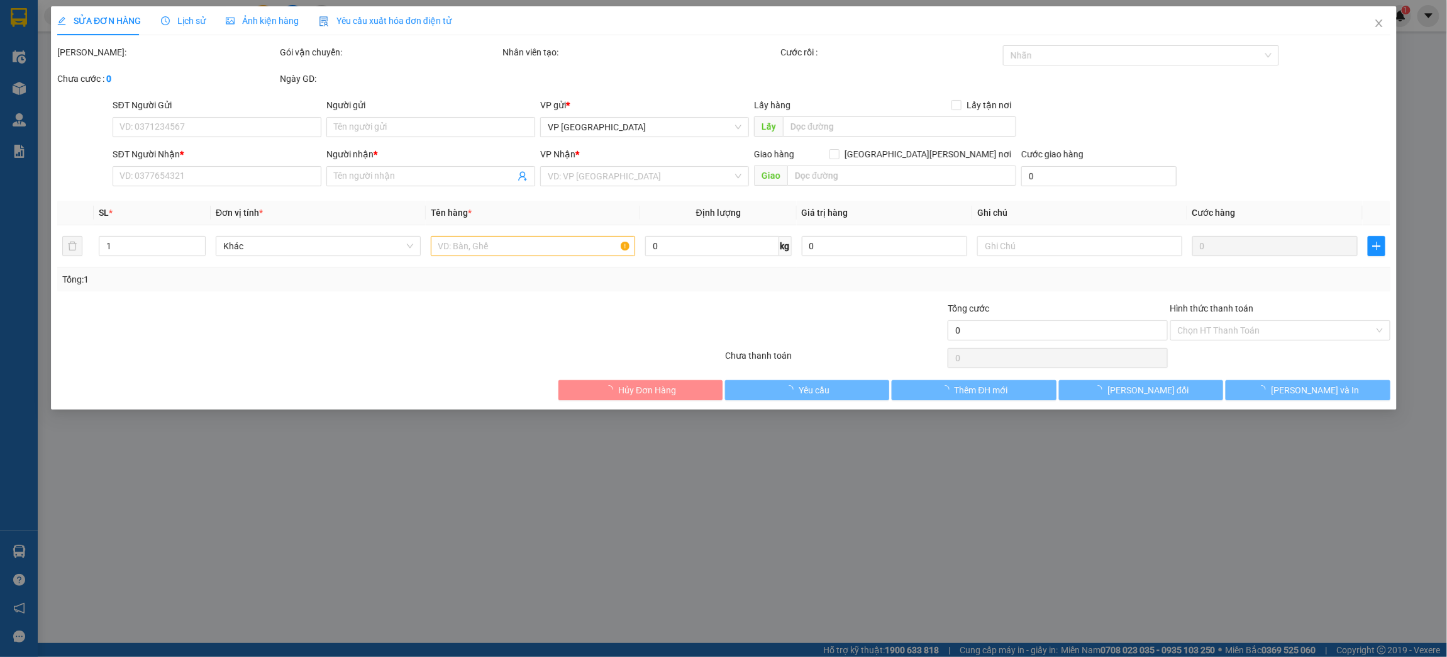
type input "300.000"
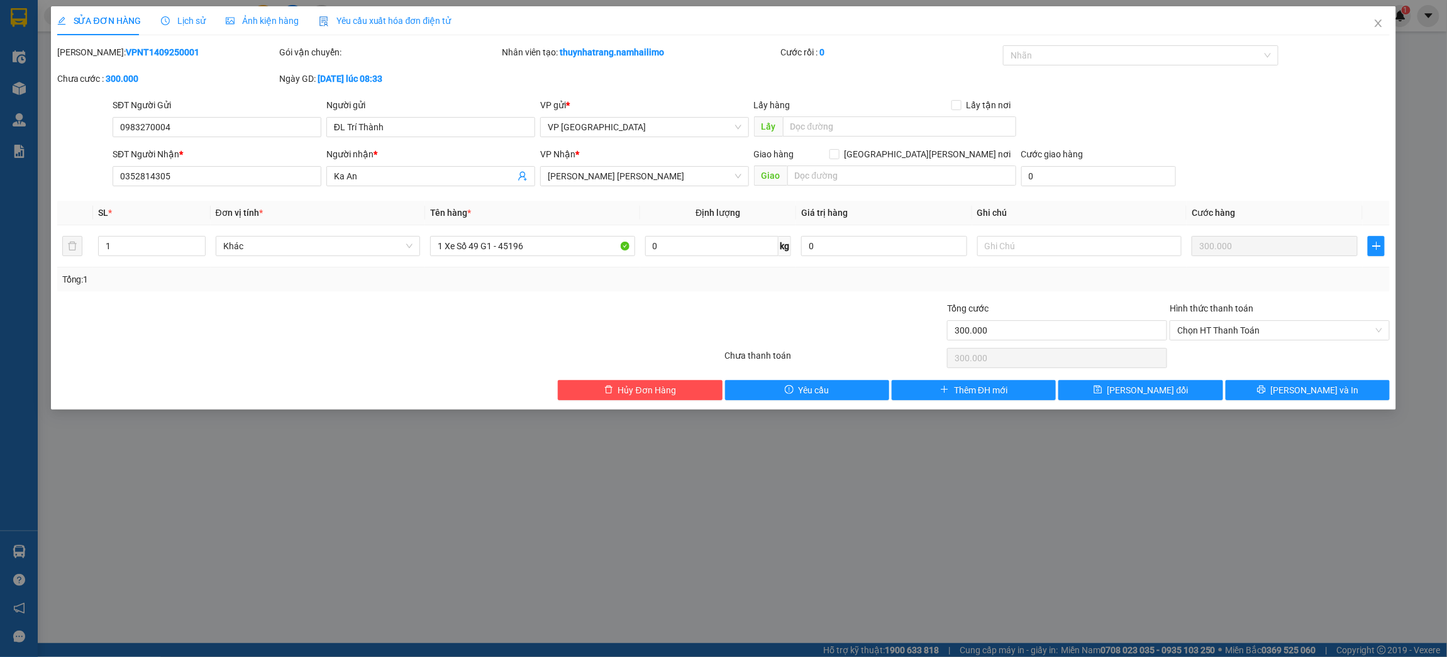
click at [143, 53] on b "VPNT1409250001" at bounding box center [163, 52] width 74 height 10
copy b "VPNT1409250001"
click at [1371, 27] on span "Close" at bounding box center [1378, 23] width 35 height 35
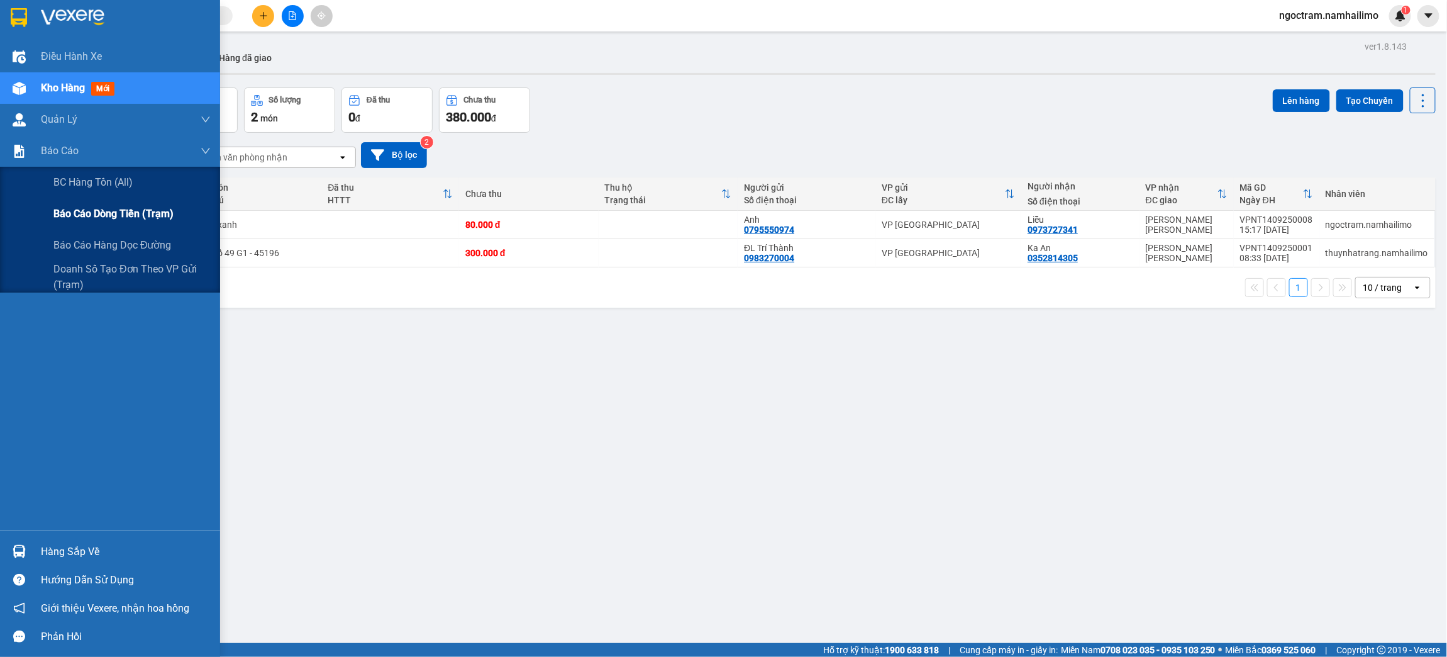
click at [92, 204] on div "Báo cáo dòng tiền (trạm)" at bounding box center [131, 213] width 157 height 31
